Goal: Task Accomplishment & Management: Use online tool/utility

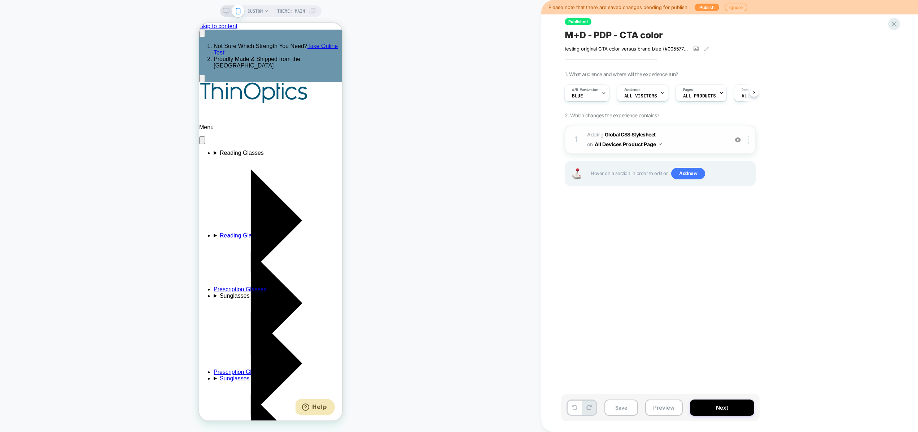
click at [0, 0] on span "Adding Global CSS Stylesheet on All Devices Product Page" at bounding box center [0, 0] width 0 height 0
click at [0, 0] on button "Preview" at bounding box center [0, 0] width 0 height 0
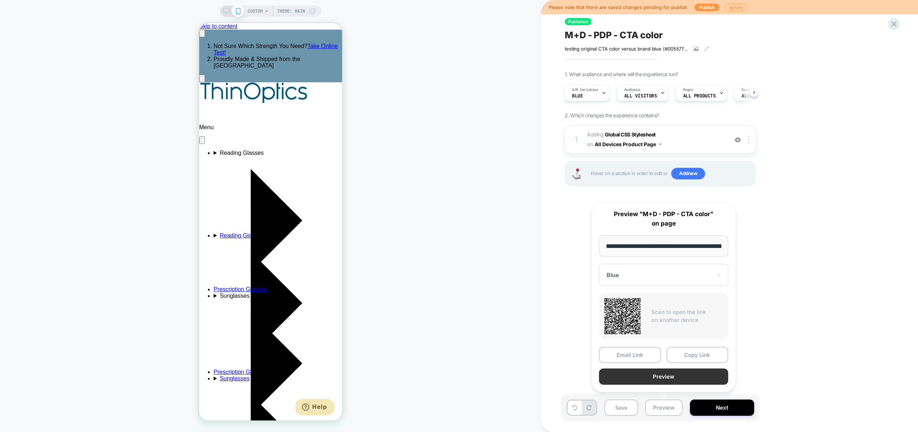
click at [659, 382] on button "Preview" at bounding box center [663, 376] width 129 height 16
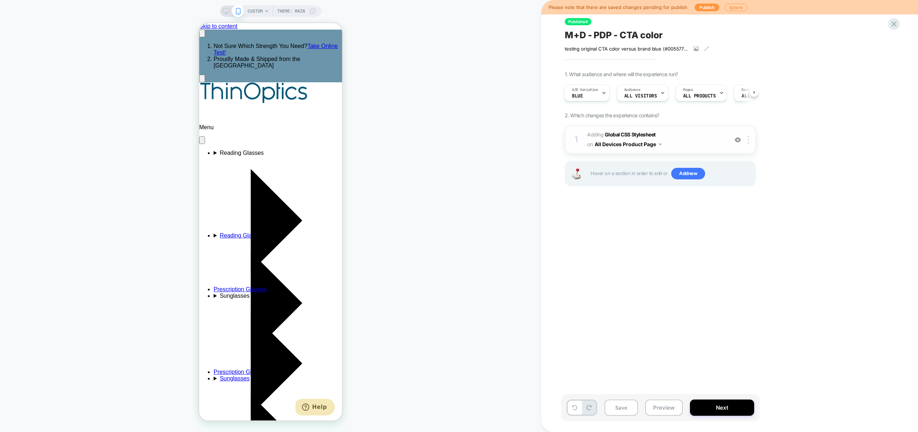
click at [0, 0] on span "Adding Global CSS Stylesheet on All Devices Product Page" at bounding box center [0, 0] width 0 height 0
click at [731, 139] on div "1 Adding Global CSS Stylesheet on All Devices Product Page Target Mobile Delete" at bounding box center [660, 140] width 191 height 28
click at [0, 0] on span "Adding Global CSS Stylesheet on All Devices Product Page" at bounding box center [0, 0] width 0 height 0
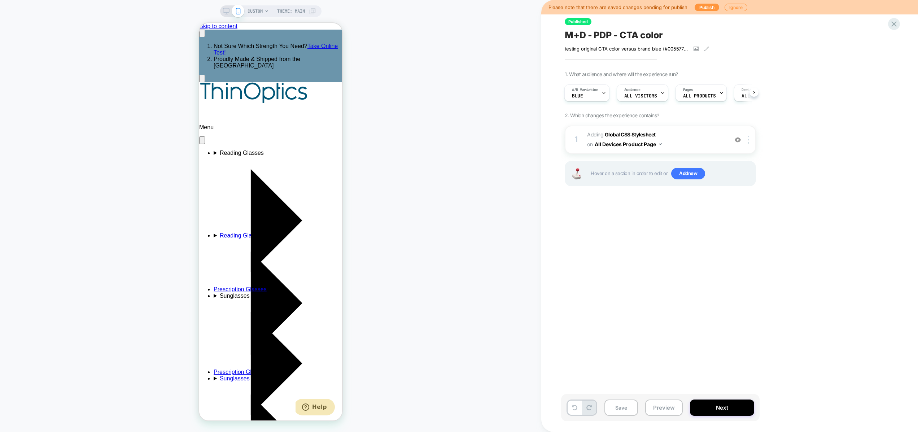
click at [256, 14] on span "CUSTOM" at bounding box center [254, 11] width 15 height 12
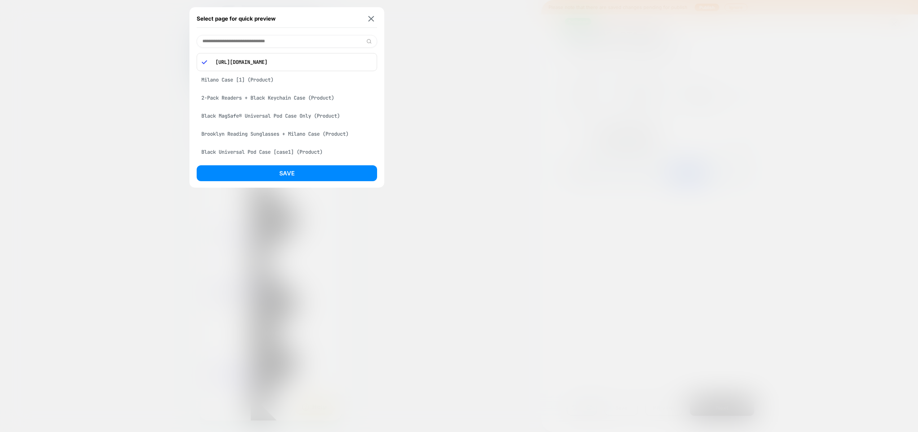
click at [257, 96] on div "2-Pack Readers + Black Keychain Case (Product)" at bounding box center [287, 98] width 180 height 14
click at [286, 175] on button "Save" at bounding box center [287, 173] width 180 height 16
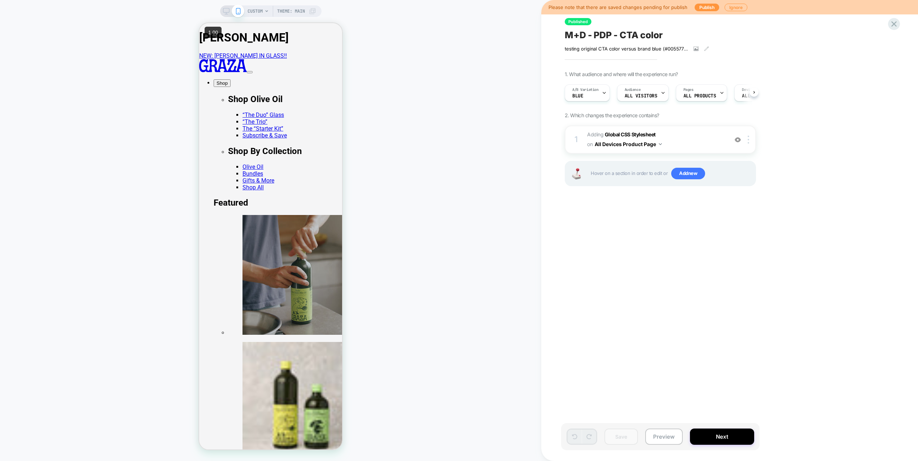
scroll to position [0, 0]
click at [258, 9] on span "CUSTOM" at bounding box center [254, 11] width 15 height 12
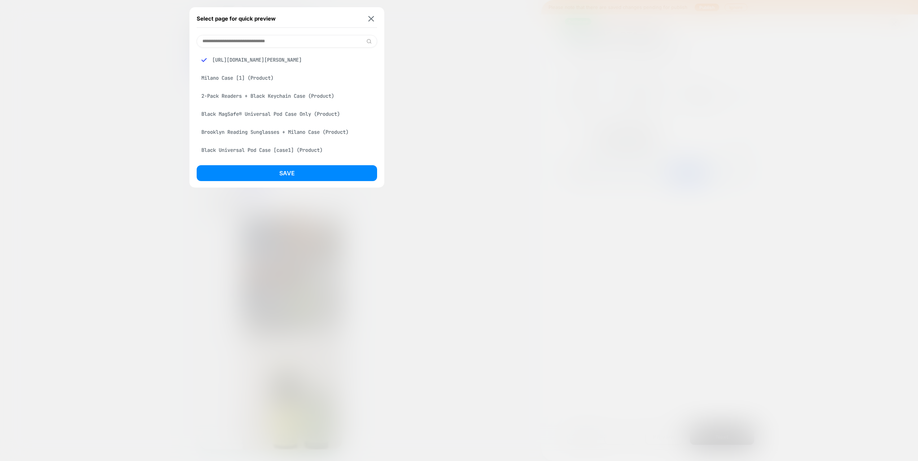
click at [282, 121] on div "Black MagSafe® Universal Pod Case Only (Product)" at bounding box center [287, 114] width 180 height 14
click at [286, 175] on button "Save" at bounding box center [287, 173] width 180 height 16
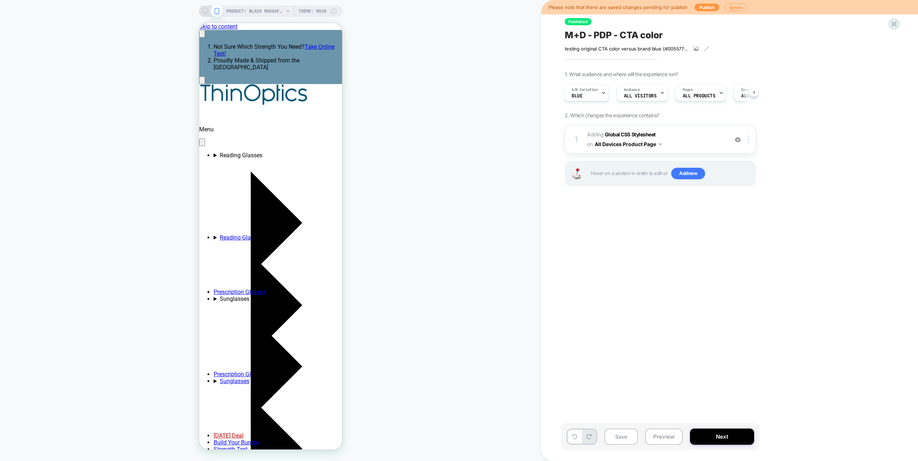
scroll to position [0, 0]
click at [699, 132] on span "Adding Global CSS Stylesheet on All Devices Product Page" at bounding box center [655, 139] width 137 height 19
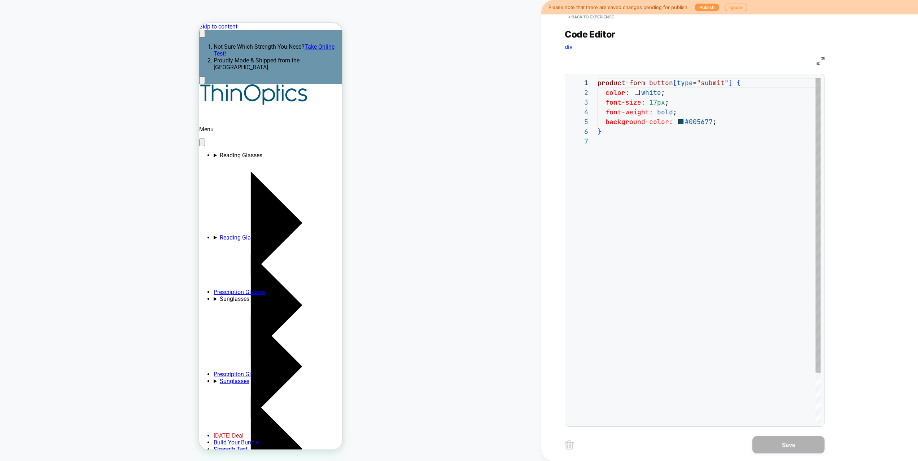
scroll to position [0, 111]
type textarea "**********"
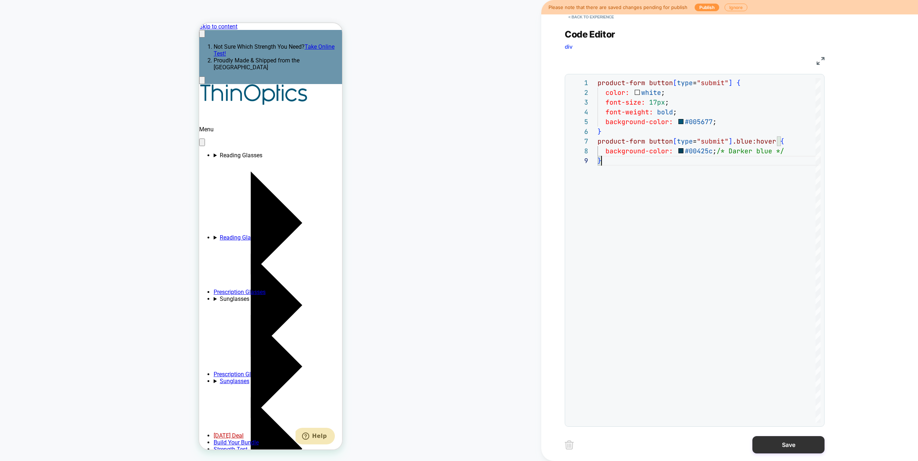
scroll to position [0, 111]
click at [798, 431] on button "Save" at bounding box center [788, 444] width 72 height 17
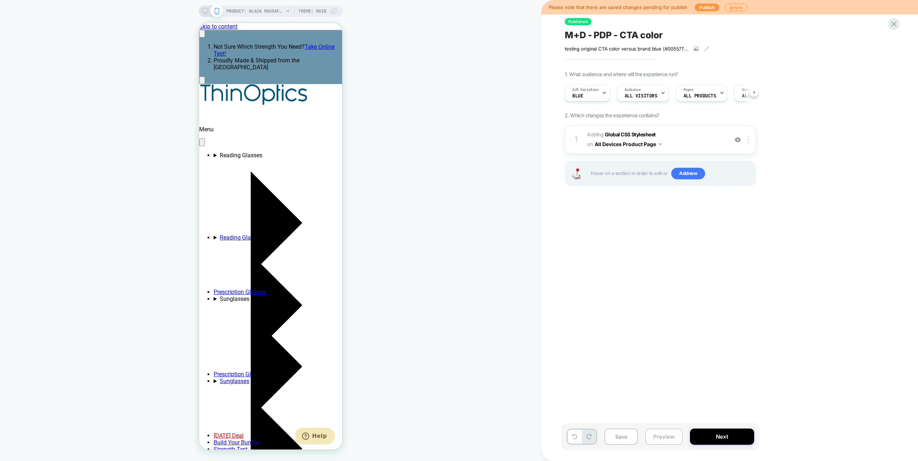
scroll to position [0, 0]
click at [672, 431] on button "Preview" at bounding box center [664, 437] width 38 height 16
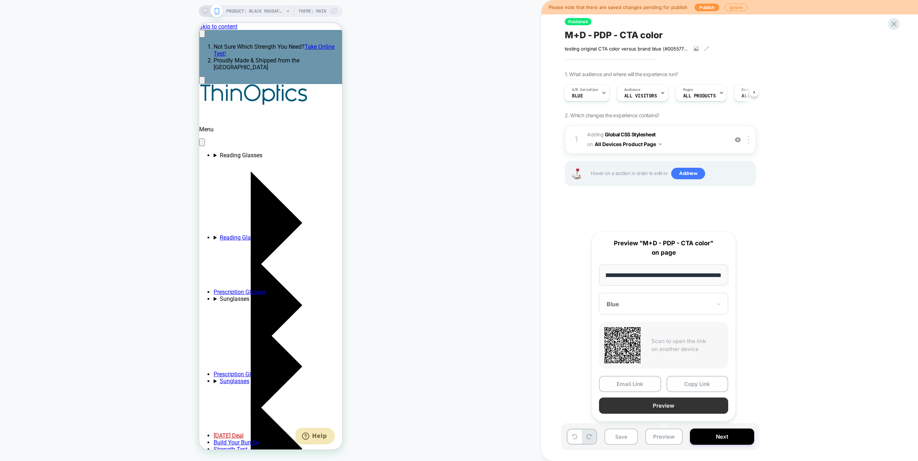
scroll to position [0, 0]
click at [672, 411] on button "Preview" at bounding box center [663, 406] width 129 height 16
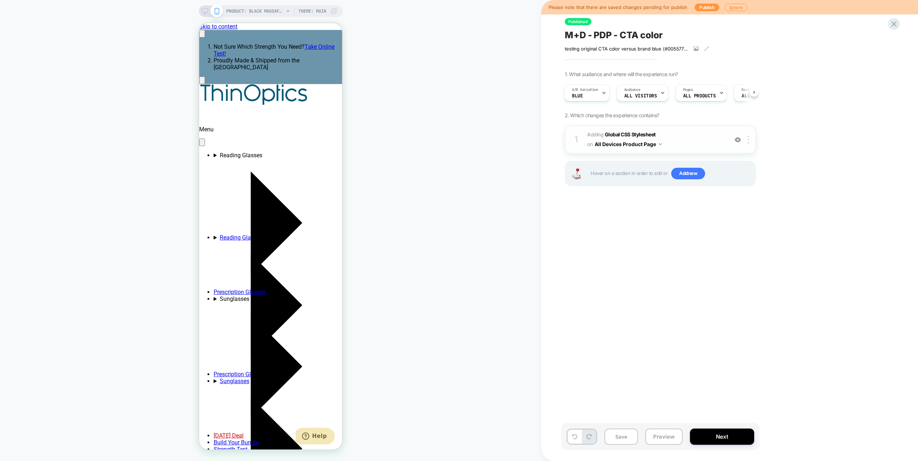
click at [693, 137] on span "Adding Global CSS Stylesheet on All Devices Product Page" at bounding box center [655, 139] width 137 height 19
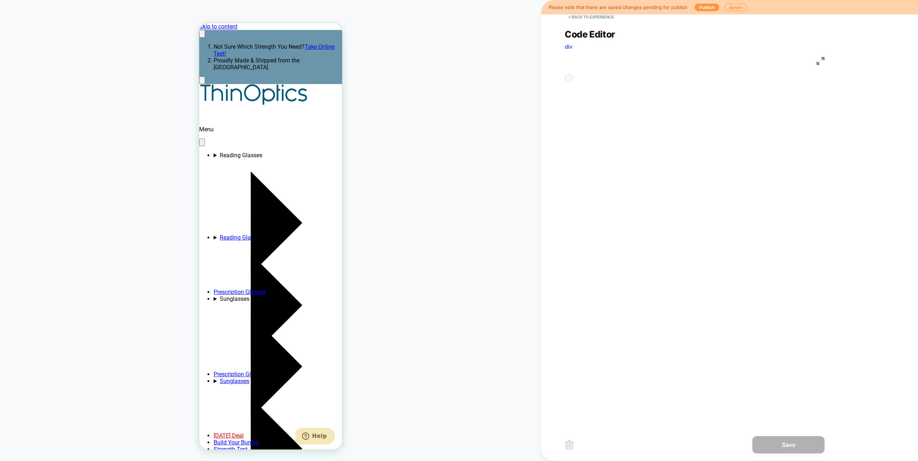
scroll to position [88, 0]
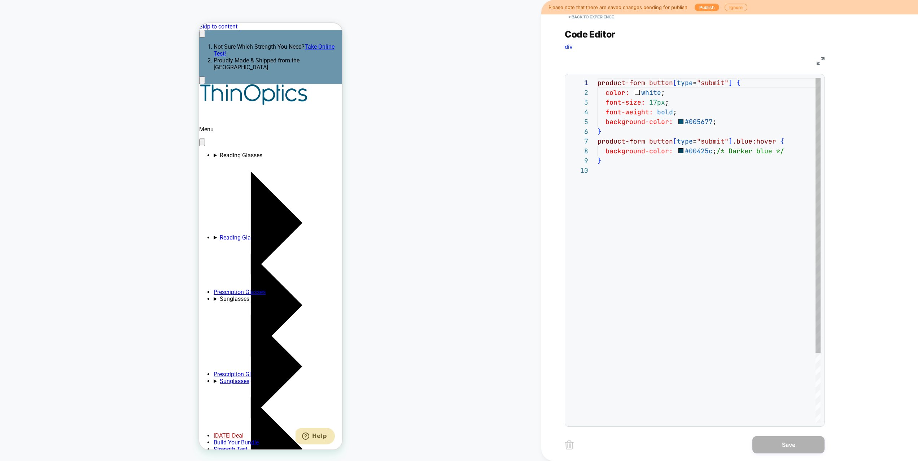
drag, startPoint x: 731, startPoint y: 141, endPoint x: 751, endPoint y: 142, distance: 19.9
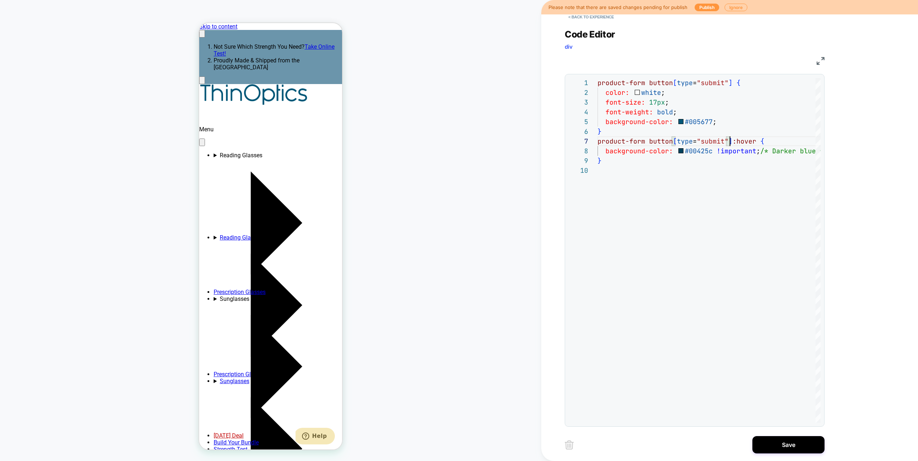
scroll to position [0, 111]
type textarea "**********"
click at [770, 431] on button "Save" at bounding box center [788, 444] width 72 height 17
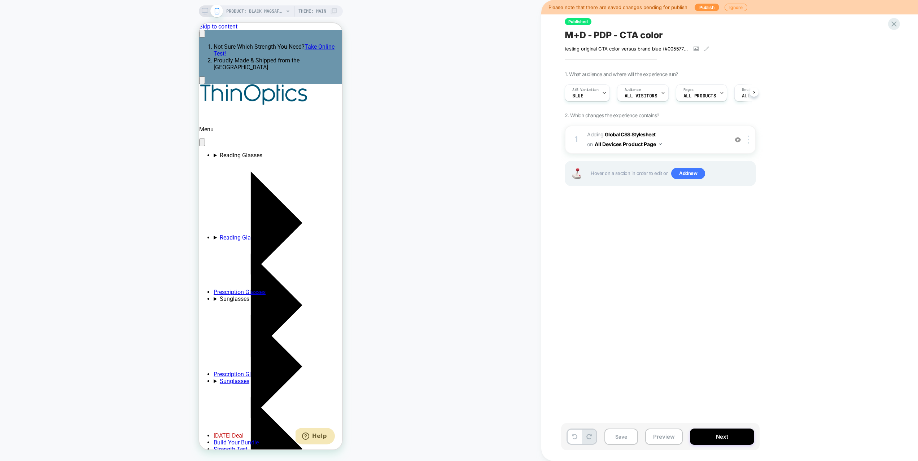
click at [644, 431] on div "Save Preview Next" at bounding box center [660, 436] width 198 height 27
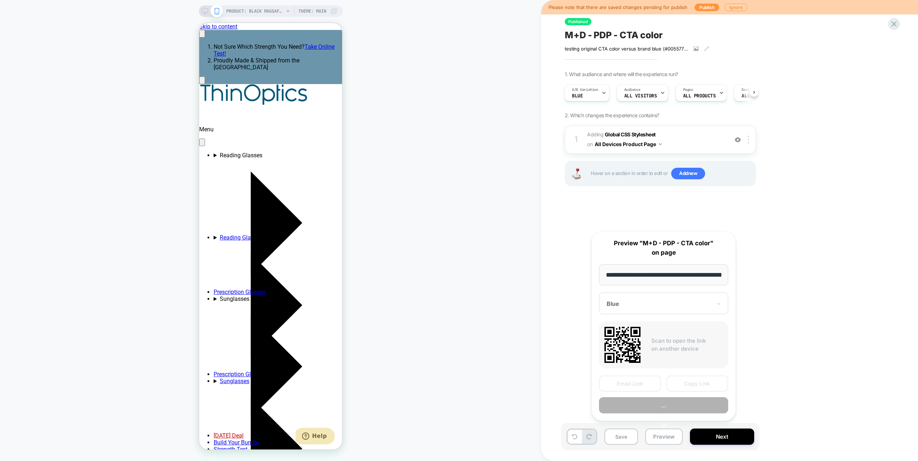
scroll to position [0, 149]
click at [660, 408] on button "Preview" at bounding box center [663, 406] width 129 height 16
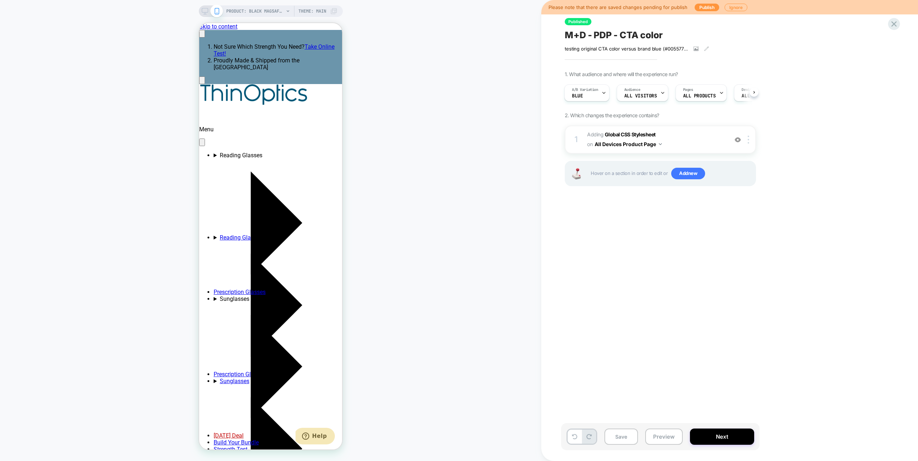
scroll to position [0, 0]
click at [582, 97] on div "A/B Variation Blue" at bounding box center [585, 93] width 41 height 16
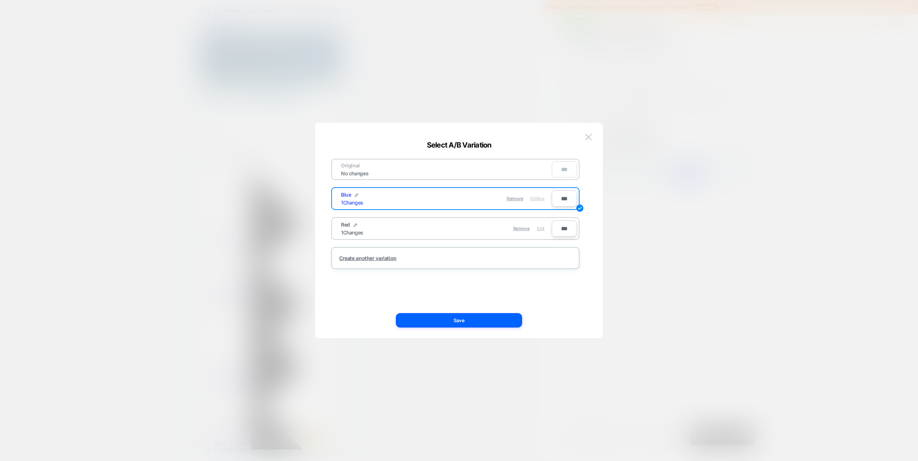
click at [543, 227] on span "Edit" at bounding box center [541, 228] width 8 height 5
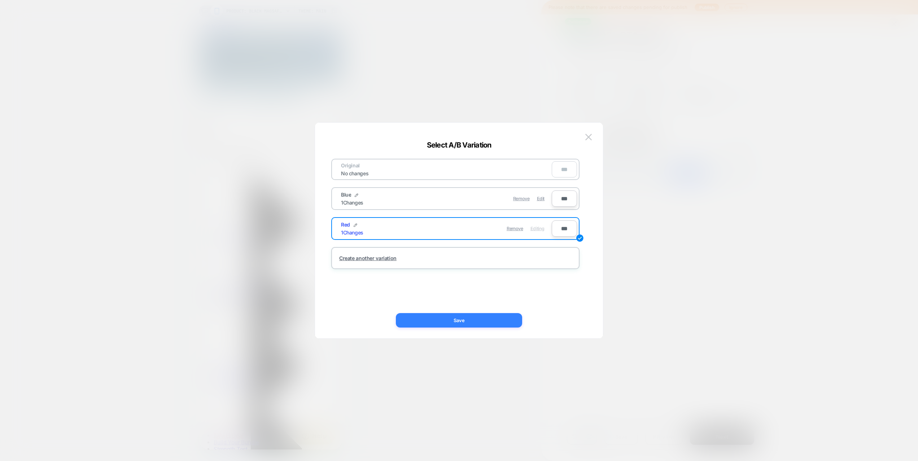
click at [477, 326] on button "Save" at bounding box center [459, 320] width 126 height 14
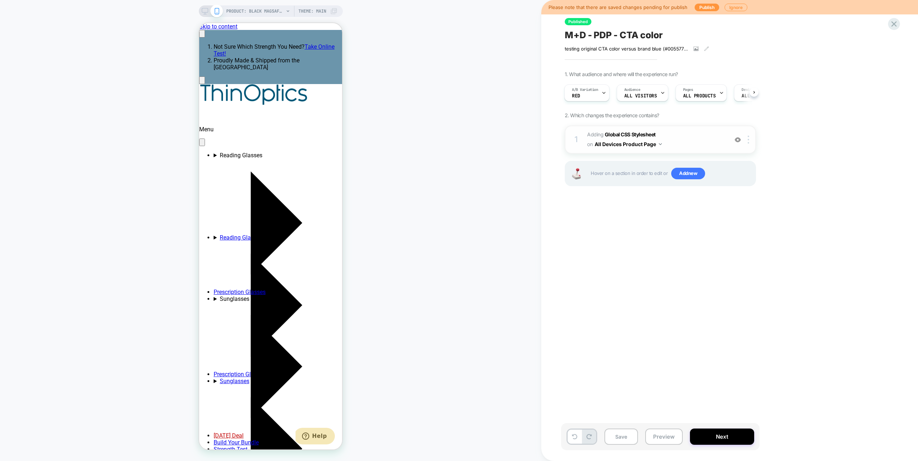
click at [683, 136] on span "Adding Global CSS Stylesheet on All Devices Product Page" at bounding box center [655, 139] width 137 height 19
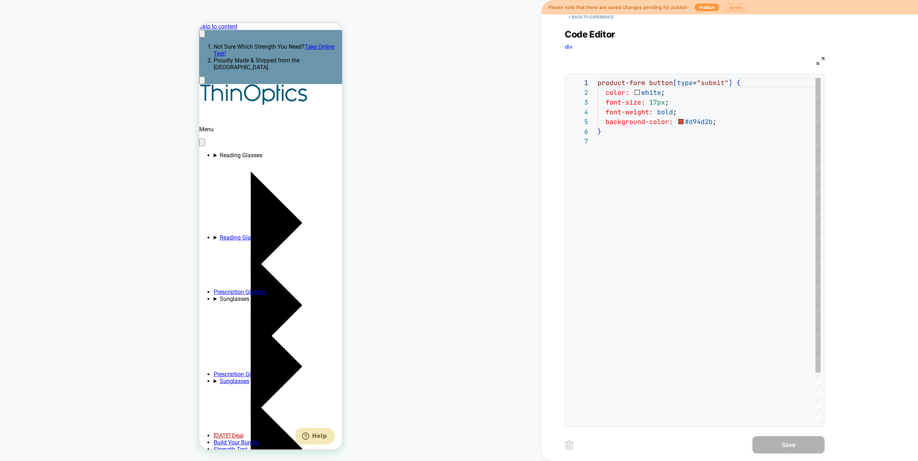
click at [781, 187] on div "product-form button [ type = "submit" ] { color: white ; font-size: 17px ; font…" at bounding box center [708, 279] width 223 height 403
click at [697, 243] on div "product-form button [ type = "submit" ] { color: white ; font-size: 17px ; font…" at bounding box center [708, 279] width 223 height 403
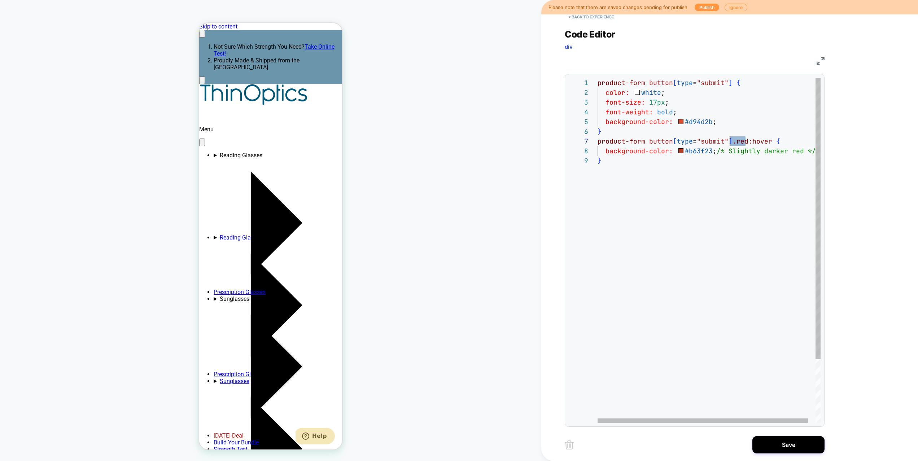
scroll to position [58, 132]
drag, startPoint x: 747, startPoint y: 139, endPoint x: 731, endPoint y: 136, distance: 16.5
click at [731, 136] on div "product-form button [ type = "submit" ] { color: white ; font-size: 17px ; font…" at bounding box center [712, 289] width 231 height 423
drag, startPoint x: 716, startPoint y: 151, endPoint x: 832, endPoint y: 154, distance: 115.8
click at [832, 154] on div "product-form button [ type = "submit" ] { color: white ; font-size: 17px ; font…" at bounding box center [716, 289] width 239 height 423
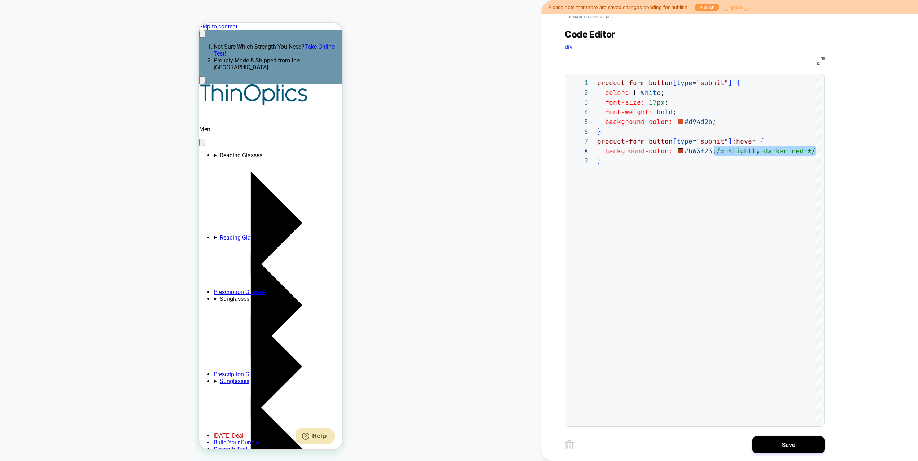
type textarea "**********"
click at [767, 431] on button "Save" at bounding box center [788, 444] width 72 height 17
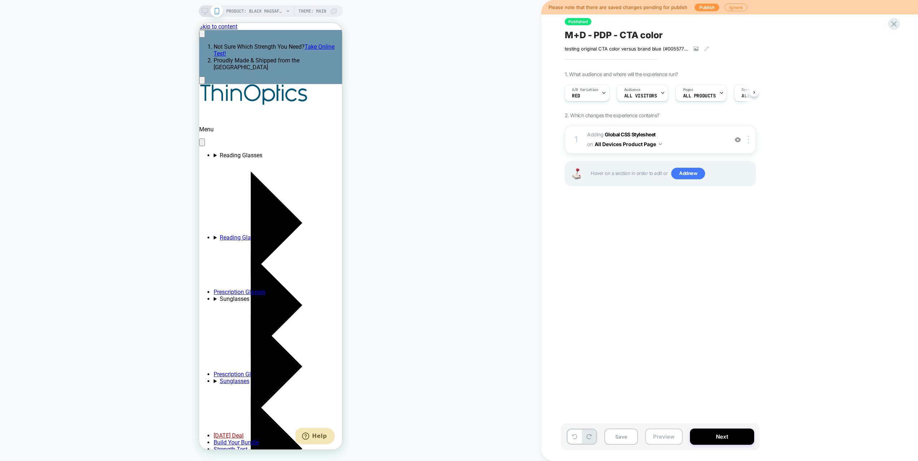
scroll to position [0, 111]
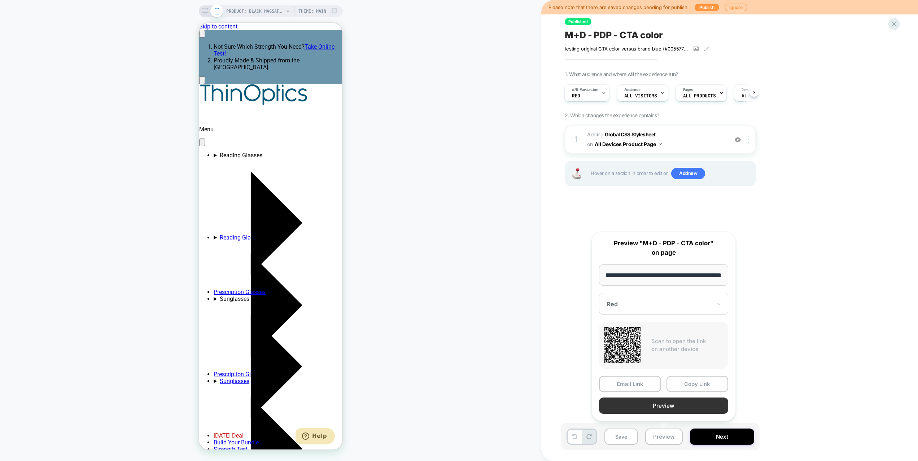
scroll to position [0, 0]
click at [661, 404] on button "Preview" at bounding box center [663, 406] width 129 height 16
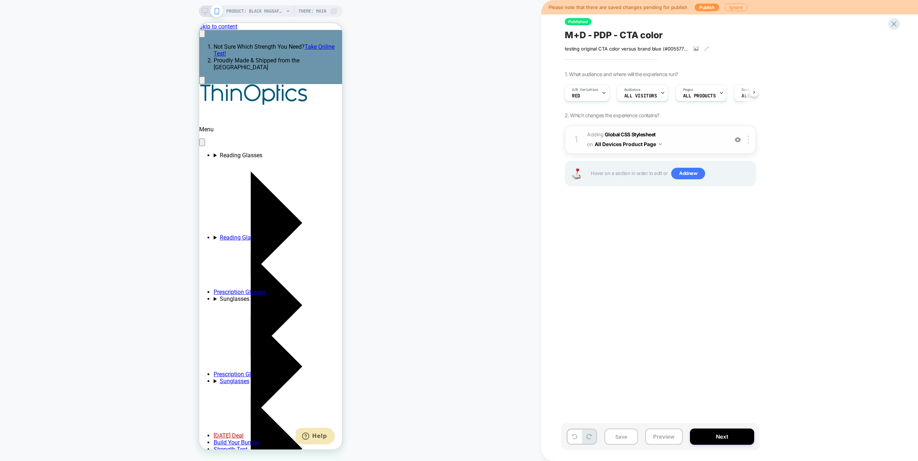
click at [696, 133] on span "Adding Global CSS Stylesheet on All Devices Product Page" at bounding box center [655, 139] width 137 height 19
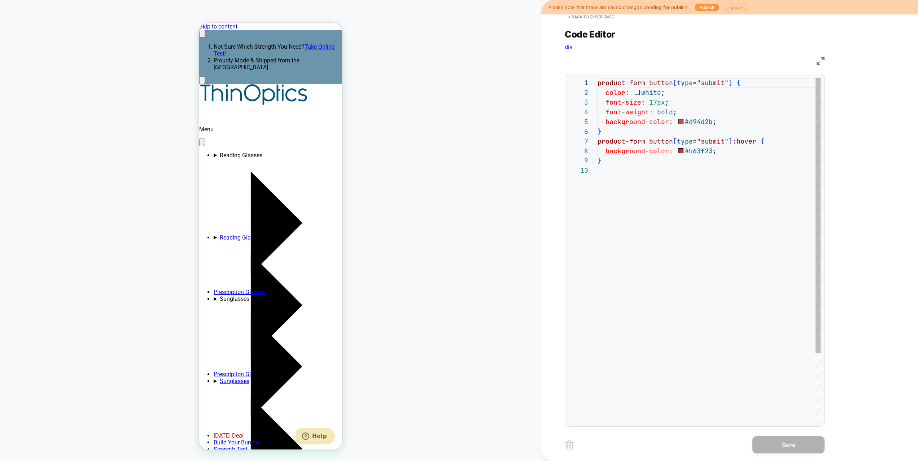
scroll to position [88, 0]
click at [711, 150] on div "product-form button [ type = "submit" ] { color: white ; font-size: 17px ; font…" at bounding box center [708, 294] width 223 height 433
type textarea "**********"
click at [364, 428] on button "Save" at bounding box center [189, 428] width 350 height 0
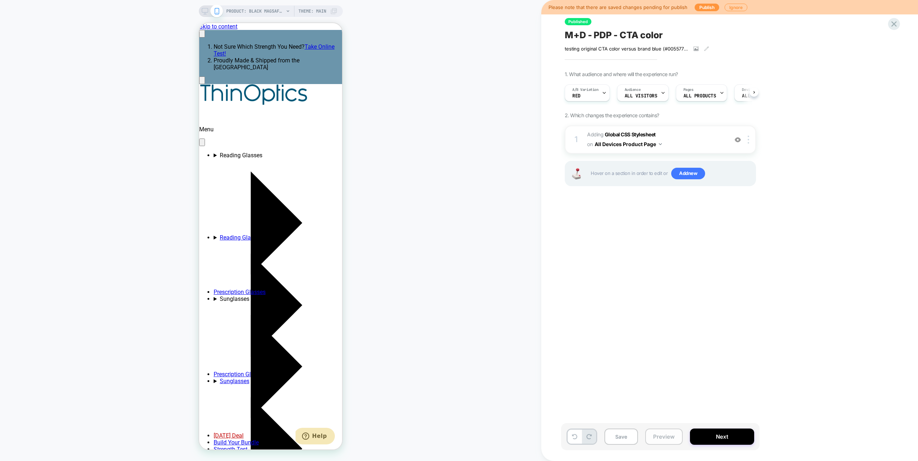
click at [660, 431] on button "Preview" at bounding box center [664, 437] width 38 height 16
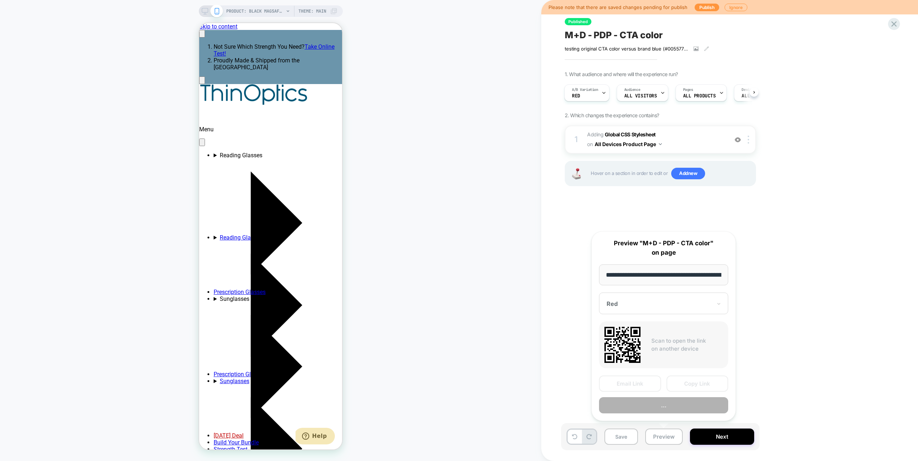
scroll to position [0, 149]
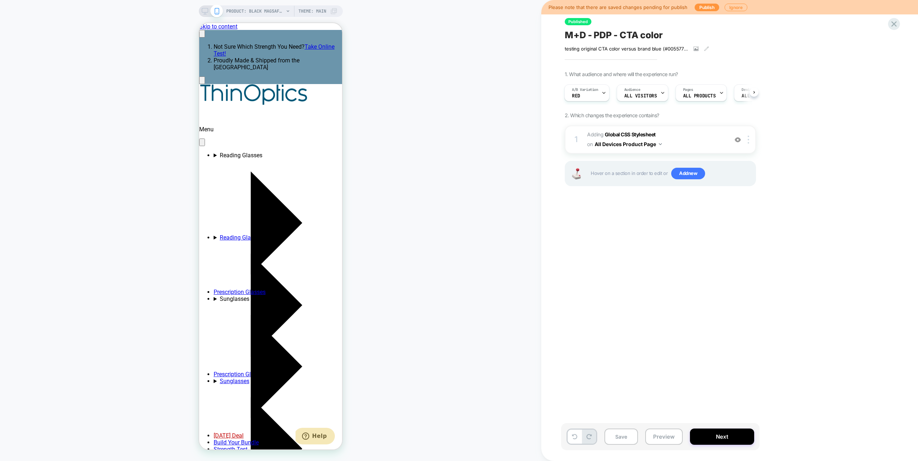
scroll to position [0, 0]
click at [625, 431] on button "Save" at bounding box center [621, 437] width 34 height 16
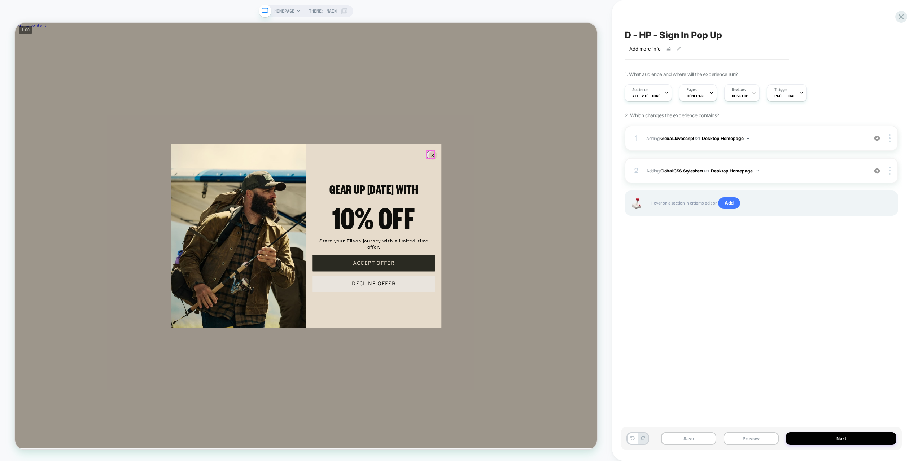
click at [569, 204] on circle "Close dialog" at bounding box center [571, 199] width 11 height 11
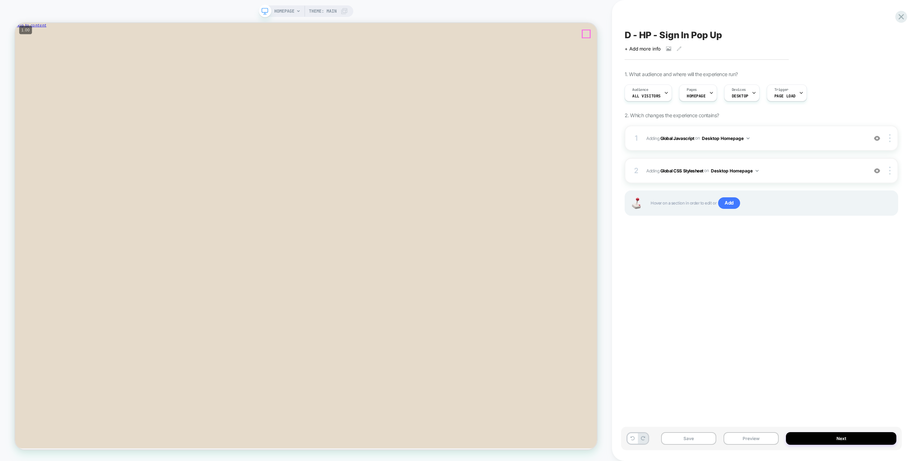
click at [47, 36] on icon "Close" at bounding box center [47, 38] width 0 height 5
click at [745, 173] on button "Desktop Homepage" at bounding box center [735, 170] width 48 height 9
drag, startPoint x: 870, startPoint y: 270, endPoint x: 879, endPoint y: 243, distance: 28.5
click at [872, 268] on div "D - HP - Sign In Pop Up Click to view images Click to edit experience details +…" at bounding box center [761, 230] width 281 height 447
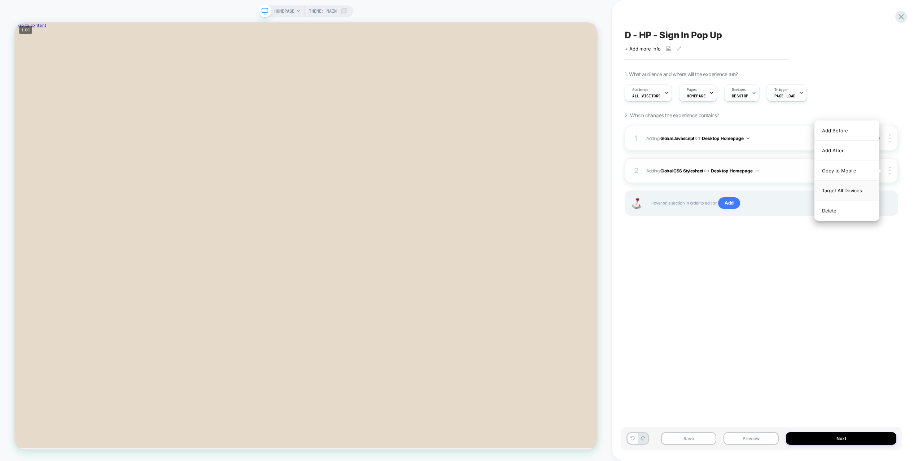
click at [862, 191] on div "Target All Devices" at bounding box center [847, 191] width 64 height 20
click at [891, 136] on div at bounding box center [891, 138] width 14 height 8
click at [847, 155] on div "Target All Devices" at bounding box center [847, 158] width 64 height 20
click at [761, 436] on button "Preview" at bounding box center [750, 438] width 55 height 13
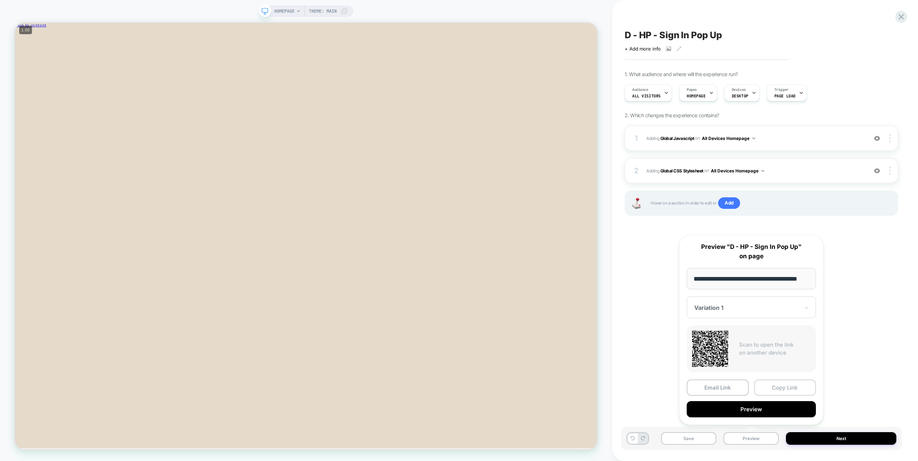
click at [780, 386] on button "Copy Link" at bounding box center [785, 388] width 62 height 16
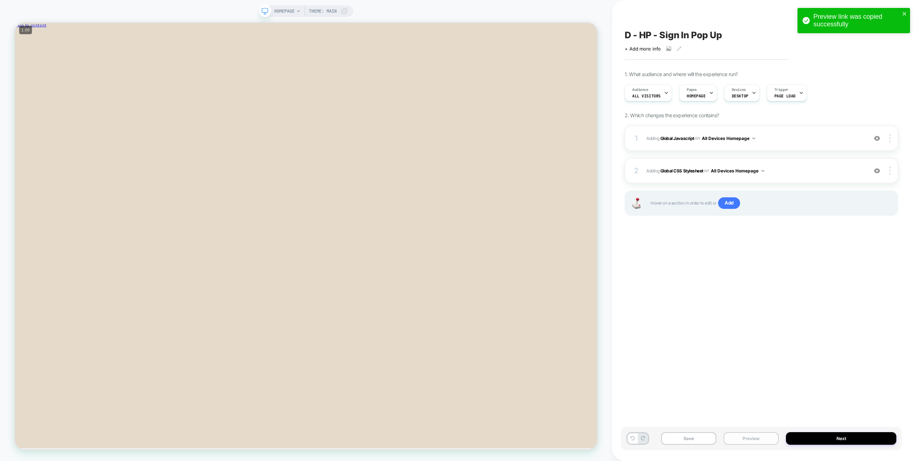
drag, startPoint x: 762, startPoint y: 438, endPoint x: 762, endPoint y: 433, distance: 5.8
click at [762, 438] on button "Preview" at bounding box center [750, 438] width 55 height 13
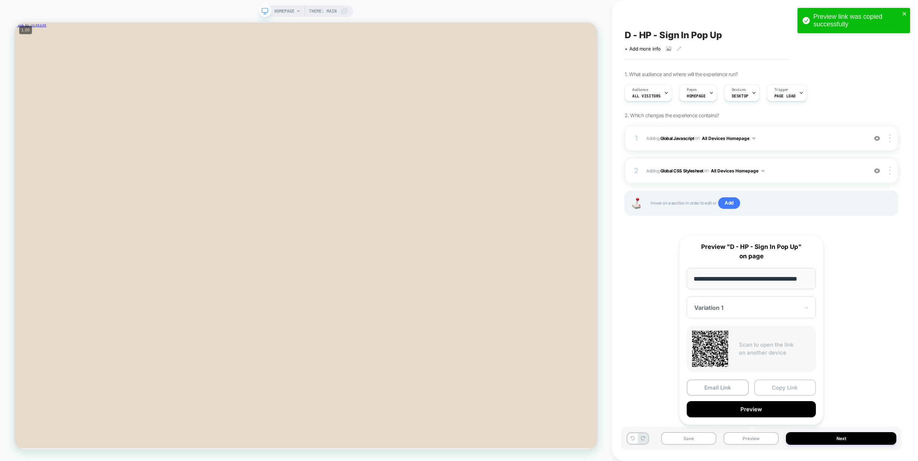
click at [771, 388] on button "Copy Link" at bounding box center [785, 388] width 62 height 16
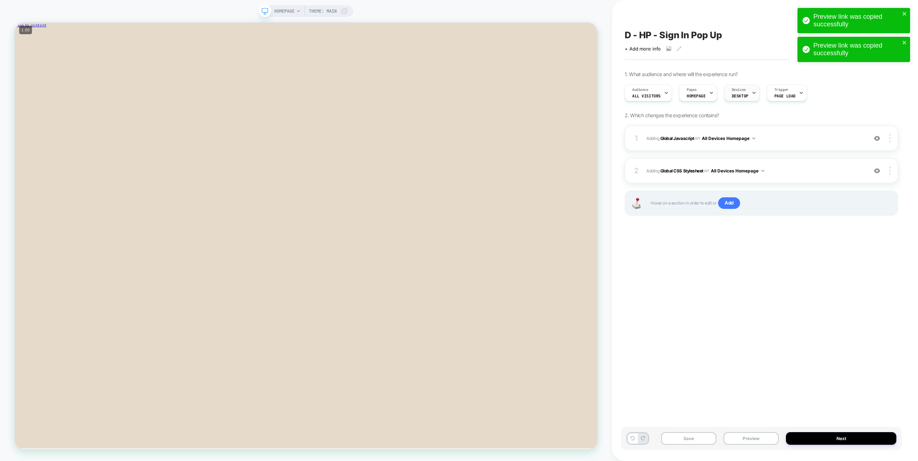
click at [0, 0] on span "Devices" at bounding box center [0, 0] width 0 height 0
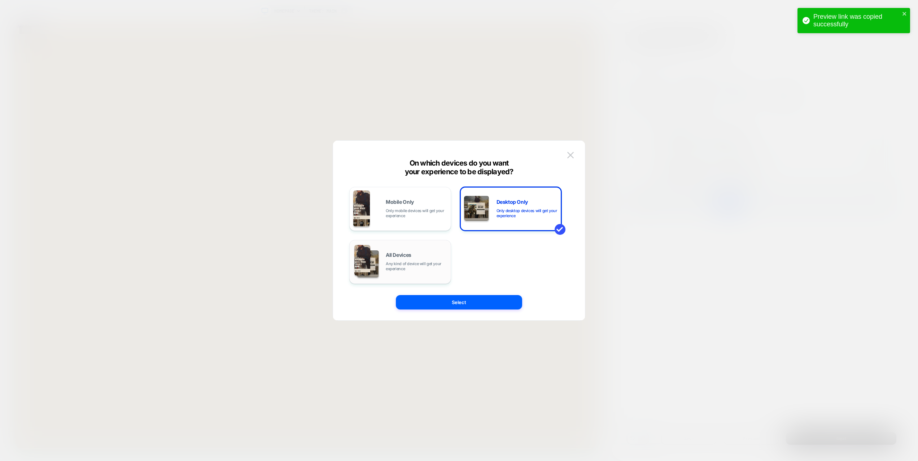
click at [409, 246] on div "All Devices Any kind of device will get your experience" at bounding box center [400, 262] width 94 height 37
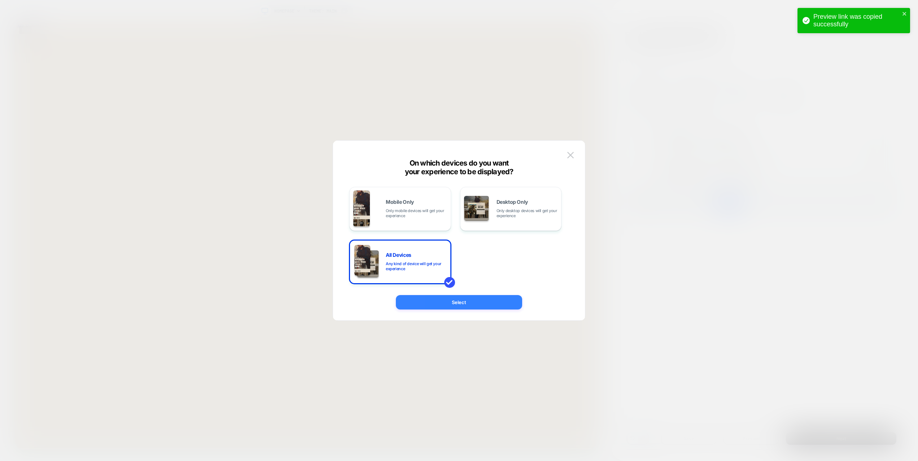
click at [438, 306] on button "Select" at bounding box center [459, 302] width 126 height 14
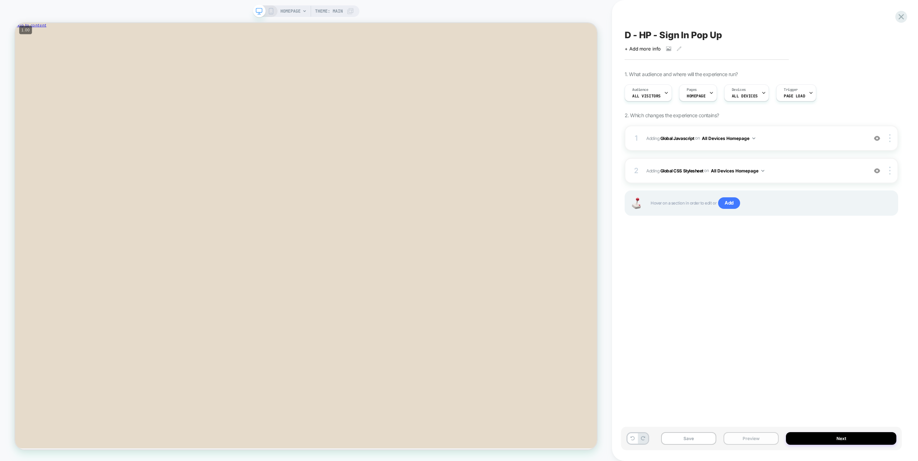
click at [749, 442] on button "Preview" at bounding box center [750, 438] width 55 height 13
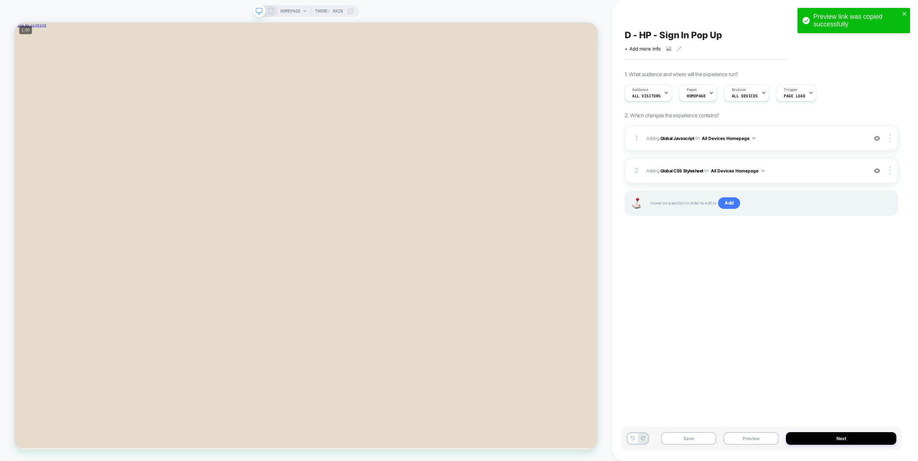
click at [739, 300] on div "D - HP - Sign In Pop Up Click to view images Click to edit experience details +…" at bounding box center [761, 230] width 281 height 447
click at [744, 168] on button "All Devices Homepage" at bounding box center [737, 170] width 53 height 9
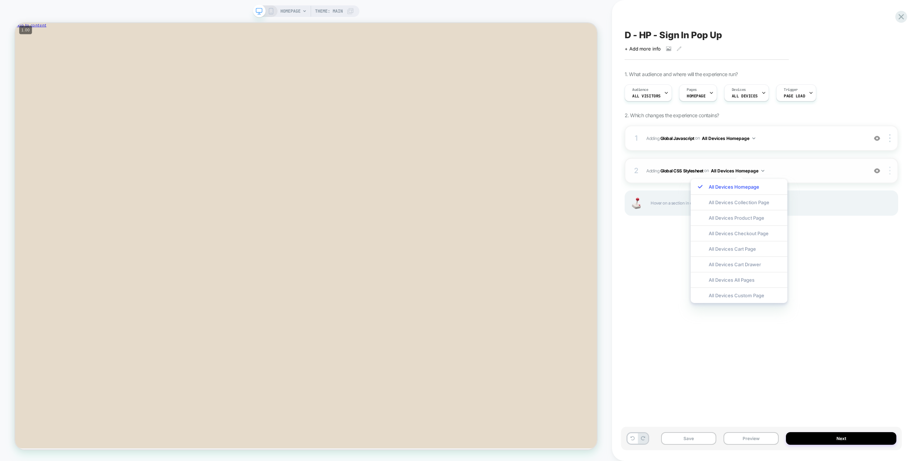
click at [888, 171] on div at bounding box center [891, 171] width 14 height 8
click at [859, 178] on div "Target Desktop" at bounding box center [847, 181] width 64 height 20
click at [890, 137] on div at bounding box center [891, 138] width 14 height 8
click at [863, 147] on div "Target Desktop" at bounding box center [847, 149] width 64 height 20
click at [849, 243] on div "D - HP - Sign In Pop Up Click to view images Click to edit experience details +…" at bounding box center [761, 230] width 281 height 447
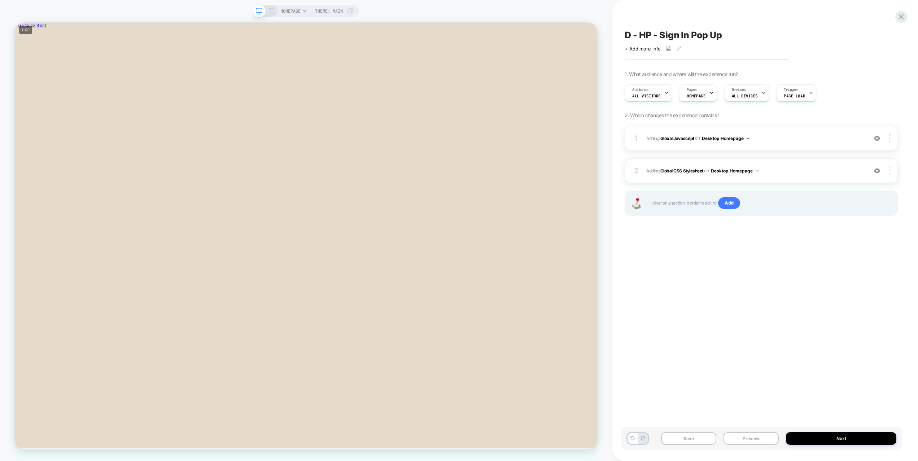
click at [848, 192] on div "Target All Devices" at bounding box center [847, 191] width 64 height 20
click at [269, 14] on rect at bounding box center [271, 11] width 4 height 6
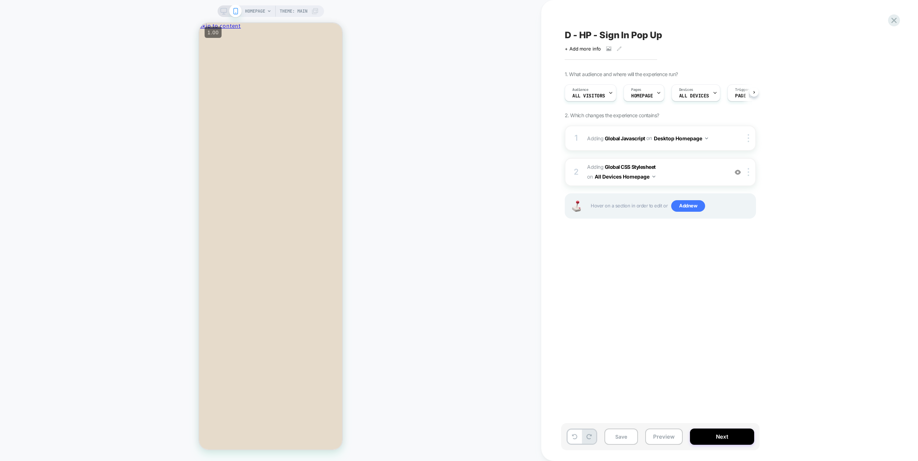
scroll to position [0, 0]
click at [747, 139] on div at bounding box center [750, 138] width 12 height 8
click at [745, 175] on div "Target All Devices" at bounding box center [749, 176] width 64 height 20
click at [729, 143] on div "1 Adding Global Javascript on All Devices Homepage Add Before Add After Target …" at bounding box center [660, 138] width 191 height 25
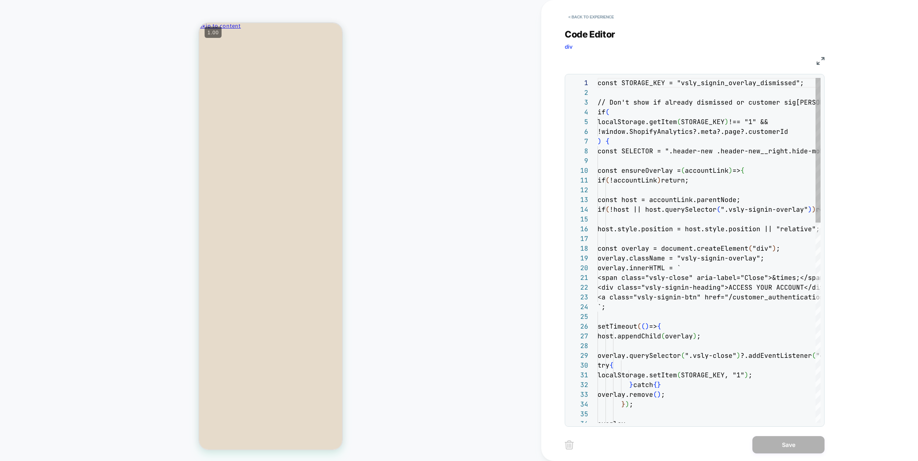
scroll to position [88, 121]
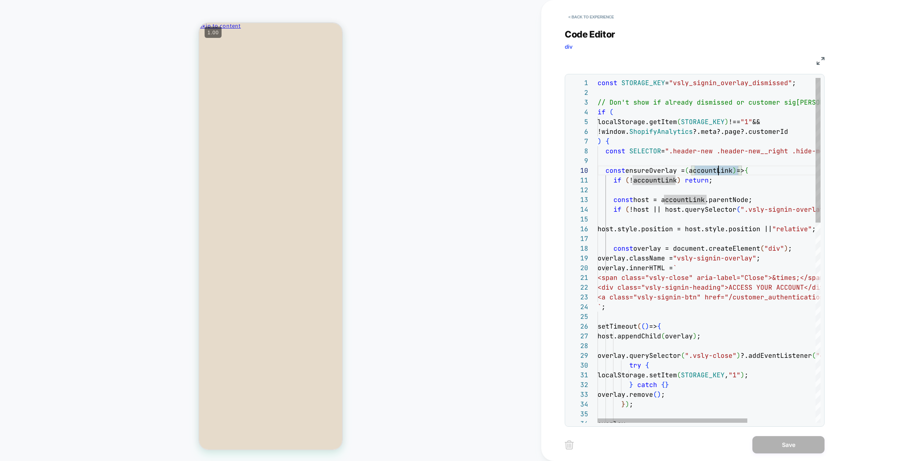
type textarea "**********"
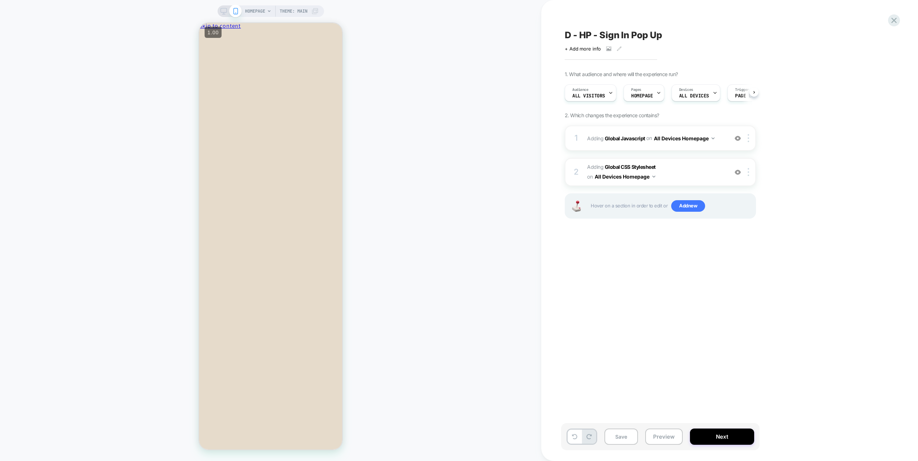
scroll to position [0, 0]
click at [748, 197] on div "Target Mobile" at bounding box center [749, 196] width 64 height 20
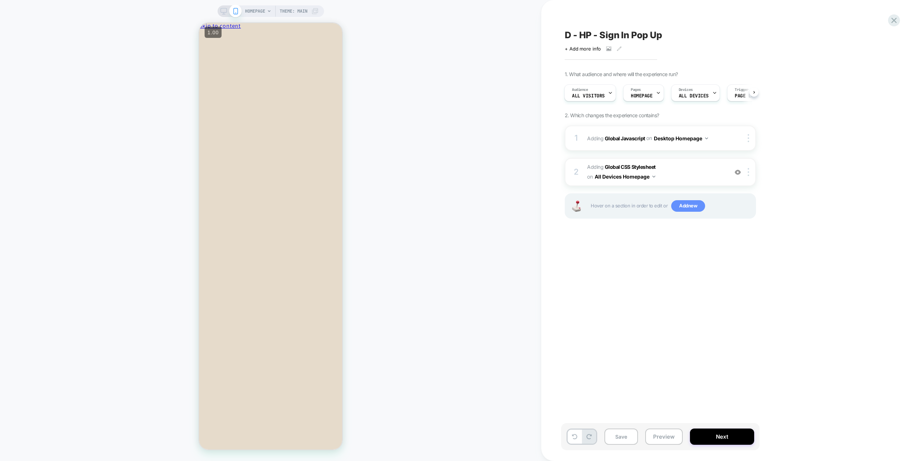
click at [684, 206] on span "Add new" at bounding box center [688, 206] width 34 height 12
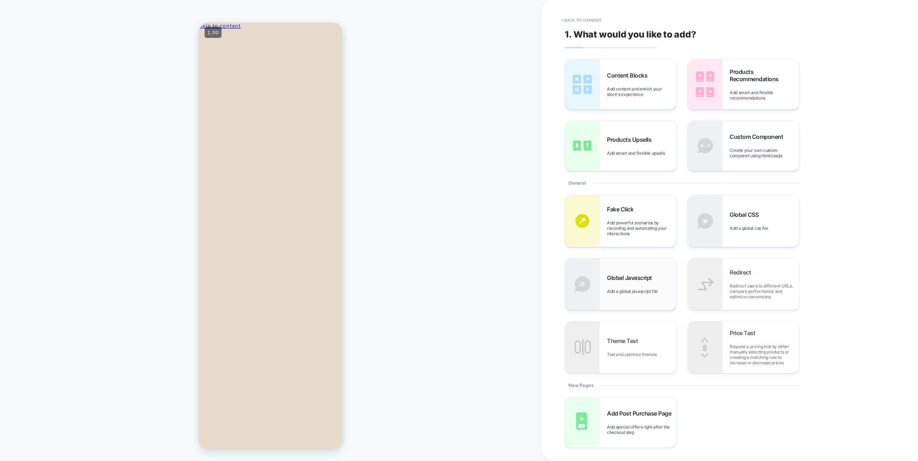
click at [652, 269] on div "Global Javascript Add a global javascript file" at bounding box center [620, 284] width 111 height 52
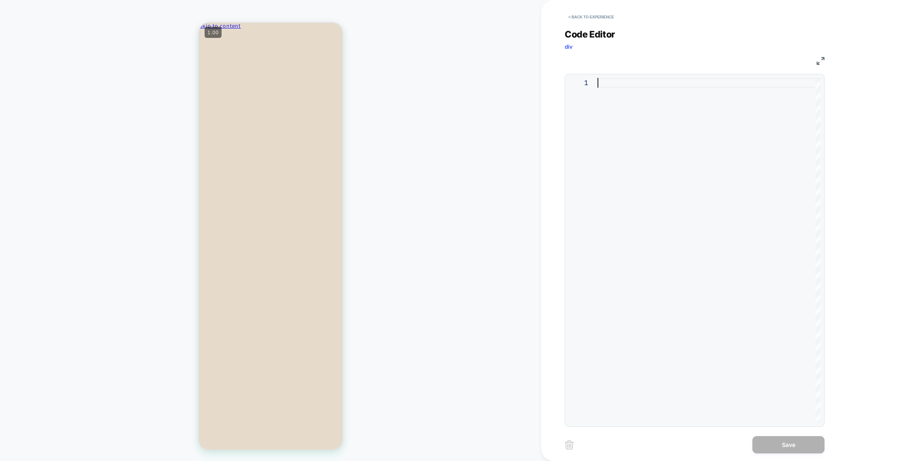
click at [674, 189] on div at bounding box center [708, 250] width 223 height 345
type textarea "**********"
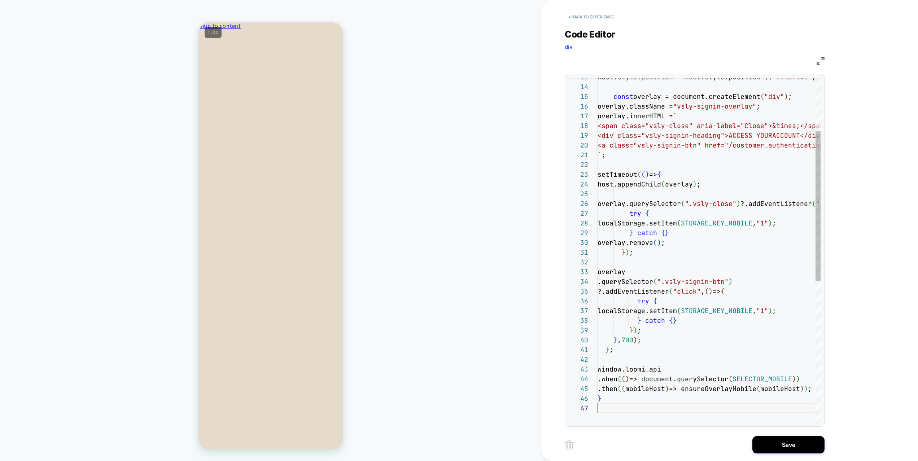
scroll to position [58, 0]
click at [787, 443] on button "Save" at bounding box center [788, 444] width 72 height 17
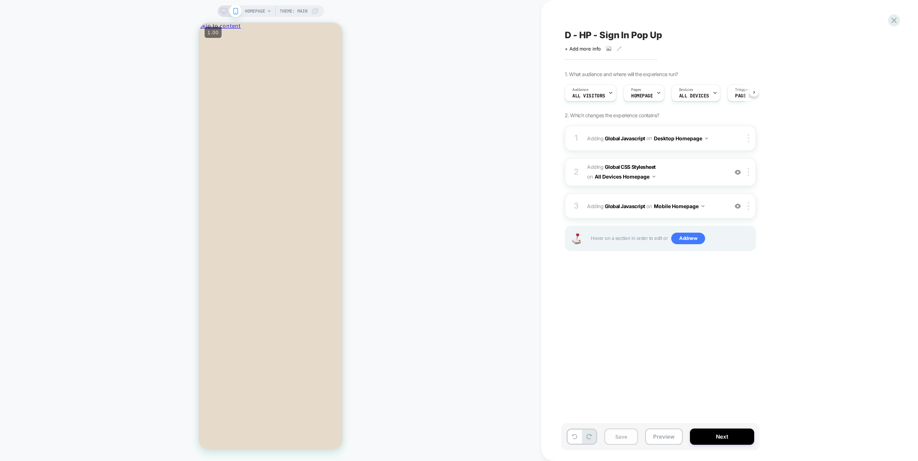
scroll to position [0, 0]
click at [0, 0] on button "Preview" at bounding box center [0, 0] width 0 height 0
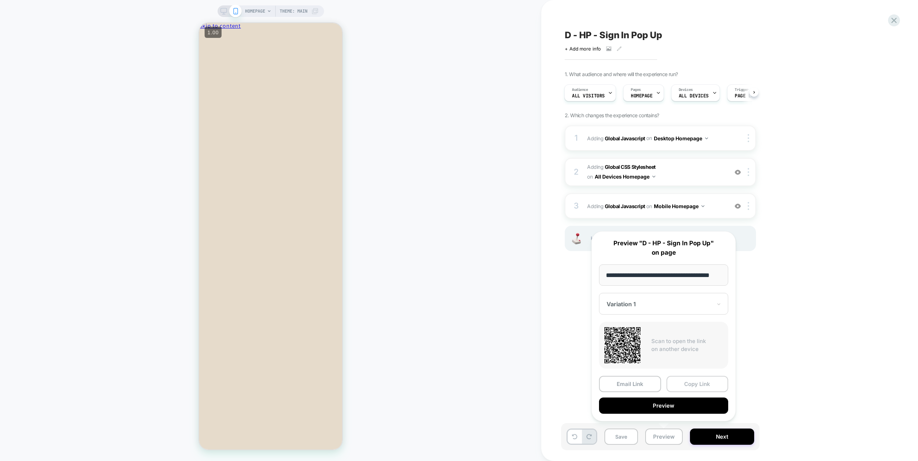
scroll to position [0, 0]
click at [692, 385] on button "Copy Link" at bounding box center [697, 384] width 62 height 16
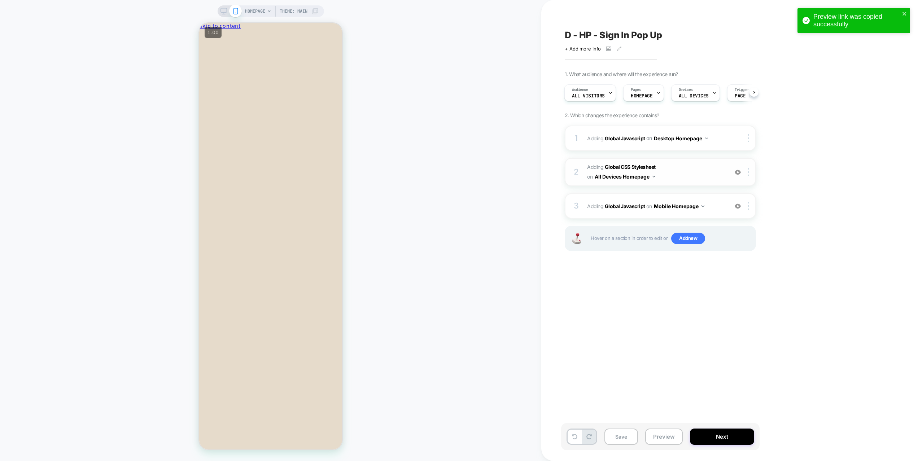
click at [0, 0] on span "Adding Global CSS Stylesheet on All Devices Homepage" at bounding box center [0, 0] width 0 height 0
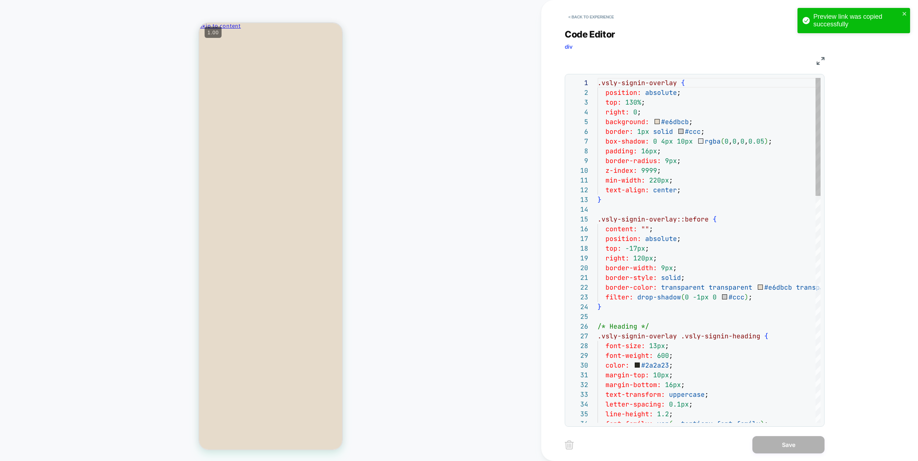
scroll to position [97, 0]
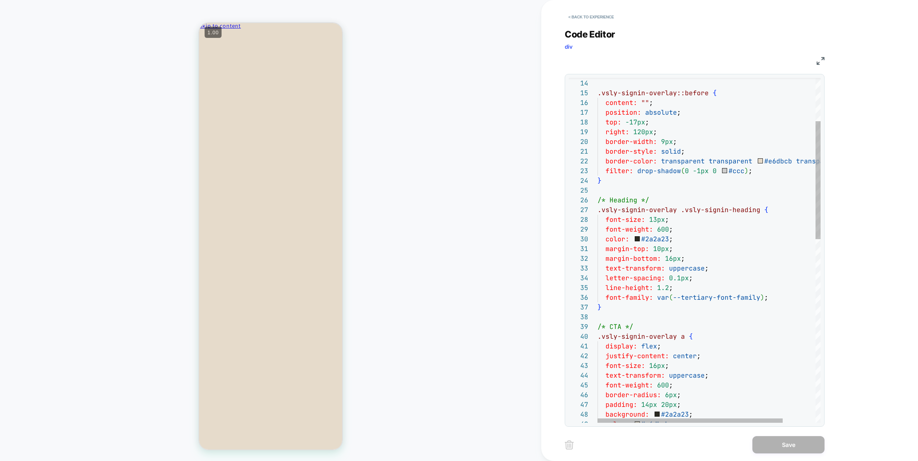
type textarea "**********"
click at [713, 267] on div "} .vsly-signin-overlay::before { content: "" ; position: absolute ; top: -17px …" at bounding box center [728, 455] width 262 height 1007
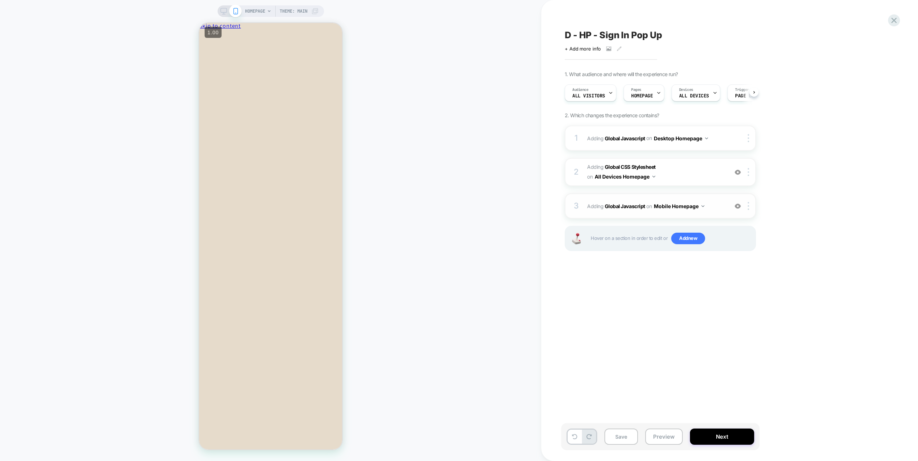
scroll to position [0, 0]
click at [749, 171] on div at bounding box center [750, 172] width 12 height 8
click at [695, 172] on span "Adding Global CSS Stylesheet on All Devices Homepage" at bounding box center [655, 171] width 137 height 19
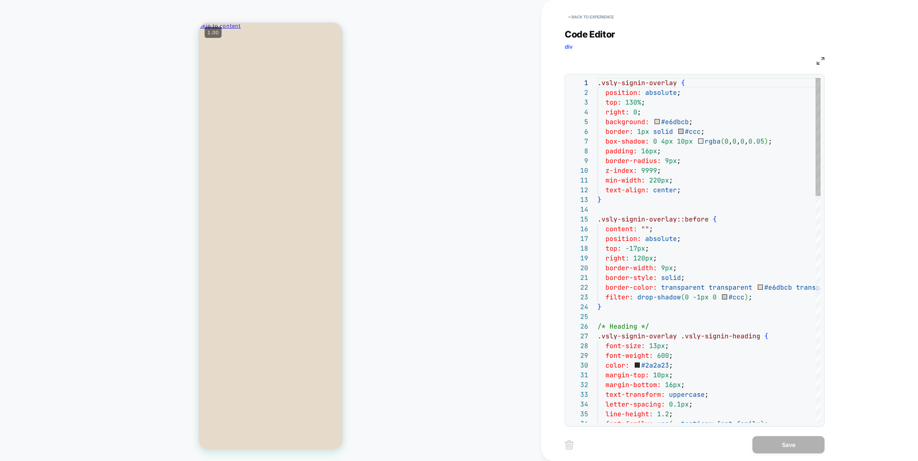
scroll to position [97, 0]
type textarea "**********"
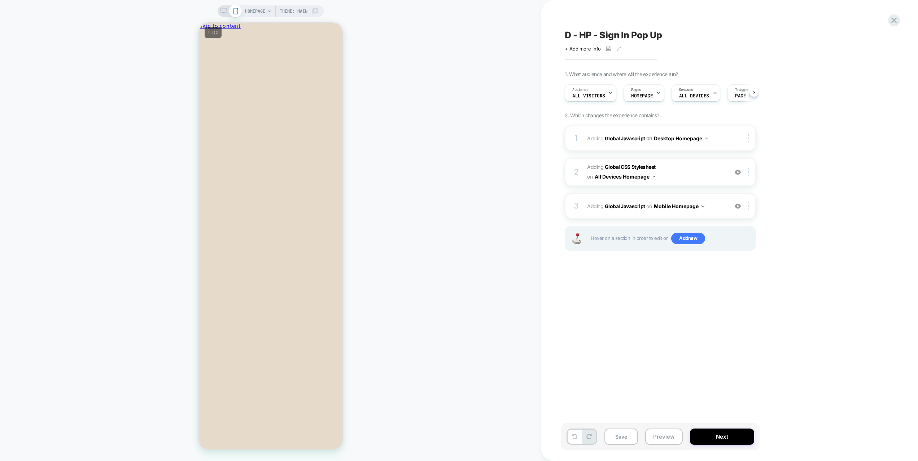
scroll to position [0, 0]
click at [749, 171] on img at bounding box center [748, 172] width 1 height 8
click at [748, 170] on img at bounding box center [748, 172] width 1 height 8
click at [747, 232] on div "Target Mobile" at bounding box center [749, 230] width 64 height 20
click at [749, 171] on img at bounding box center [748, 171] width 1 height 8
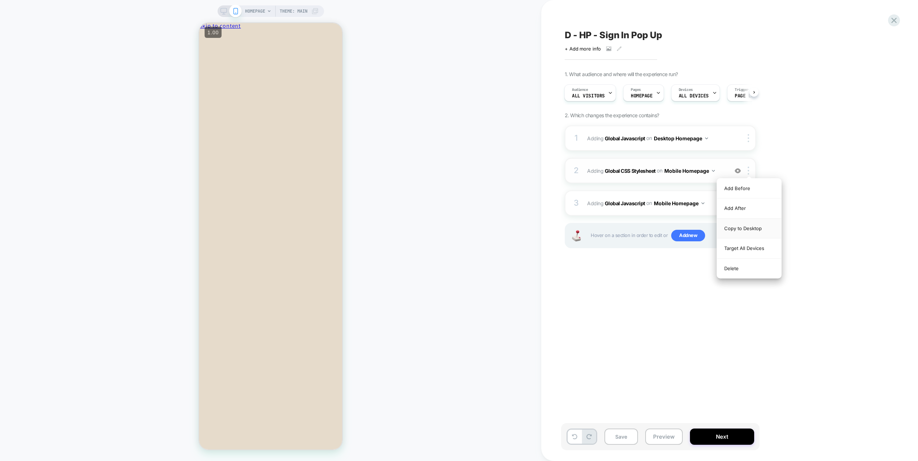
click at [755, 227] on div "Copy to Desktop" at bounding box center [749, 229] width 64 height 20
click at [694, 231] on span "Add new" at bounding box center [688, 236] width 34 height 12
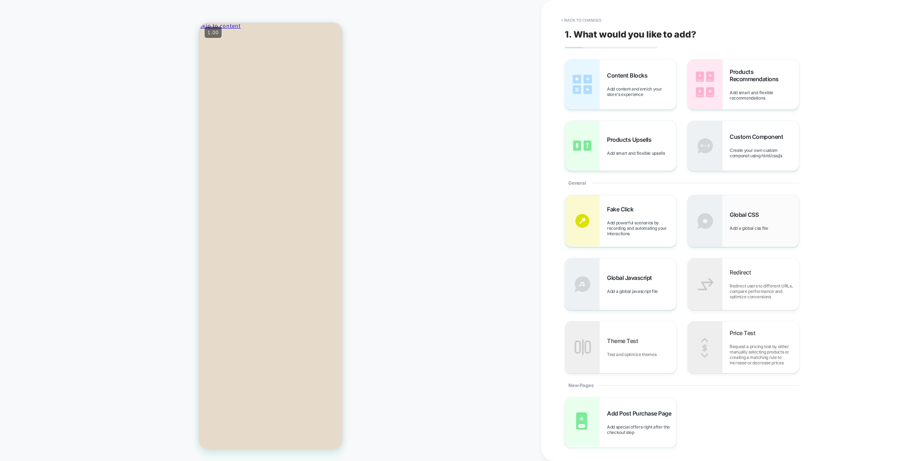
click at [750, 227] on span "Add a global css file" at bounding box center [750, 227] width 42 height 5
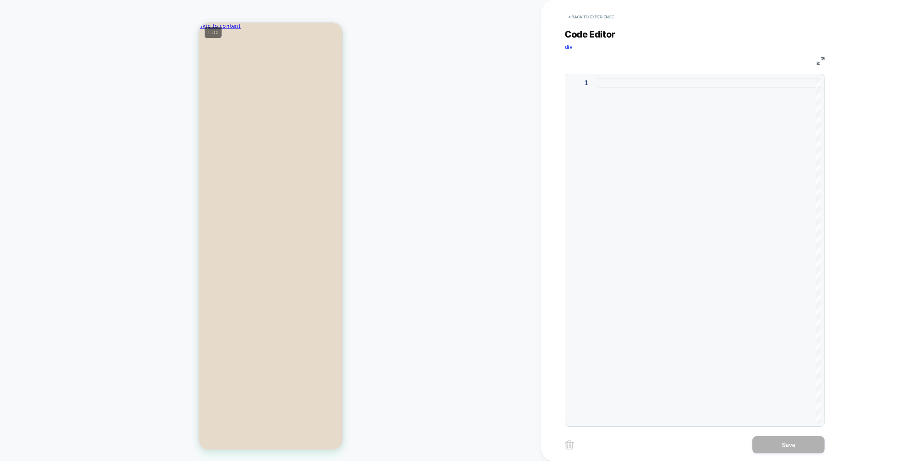
click at [711, 190] on div at bounding box center [708, 250] width 223 height 345
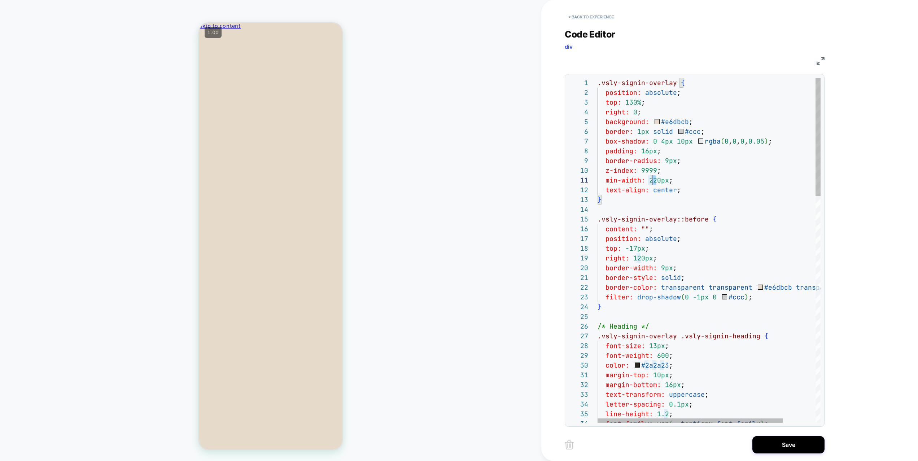
scroll to position [0, 54]
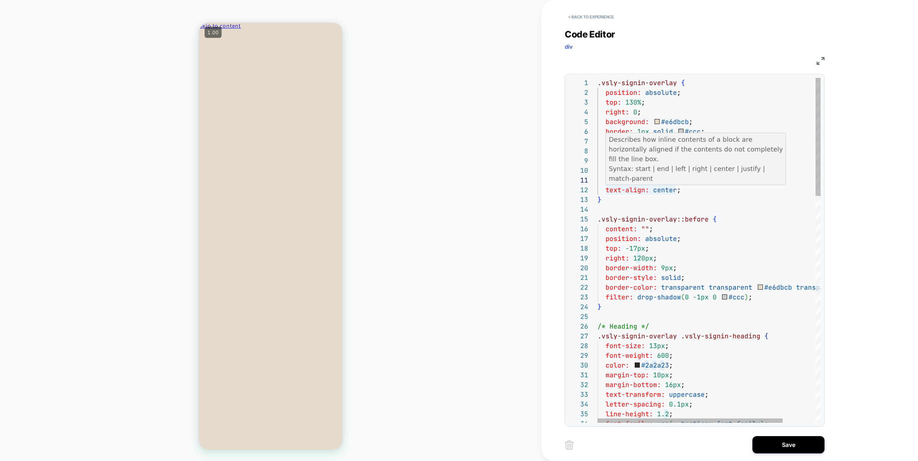
scroll to position [0, 58]
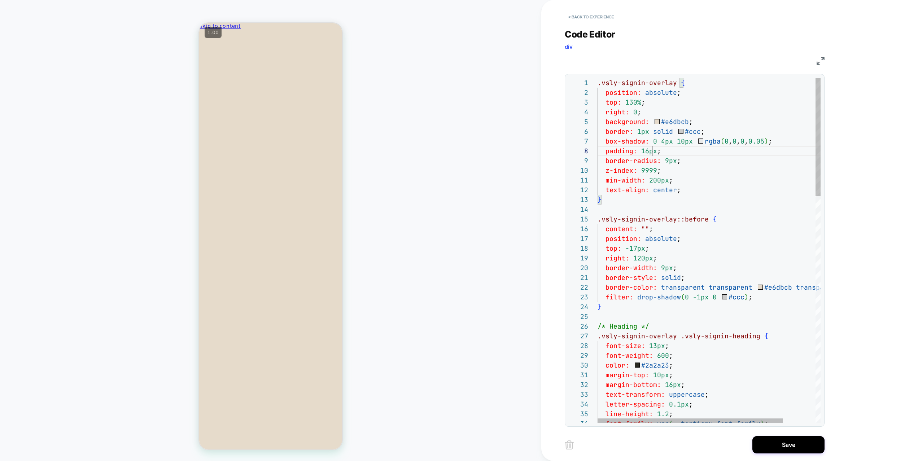
drag, startPoint x: 652, startPoint y: 178, endPoint x: 656, endPoint y: 179, distance: 4.7
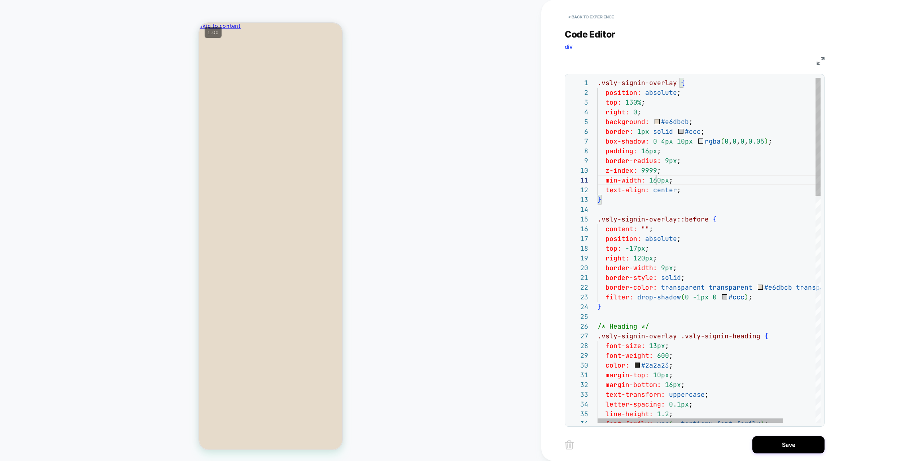
drag, startPoint x: 658, startPoint y: 91, endPoint x: 659, endPoint y: 95, distance: 4.7
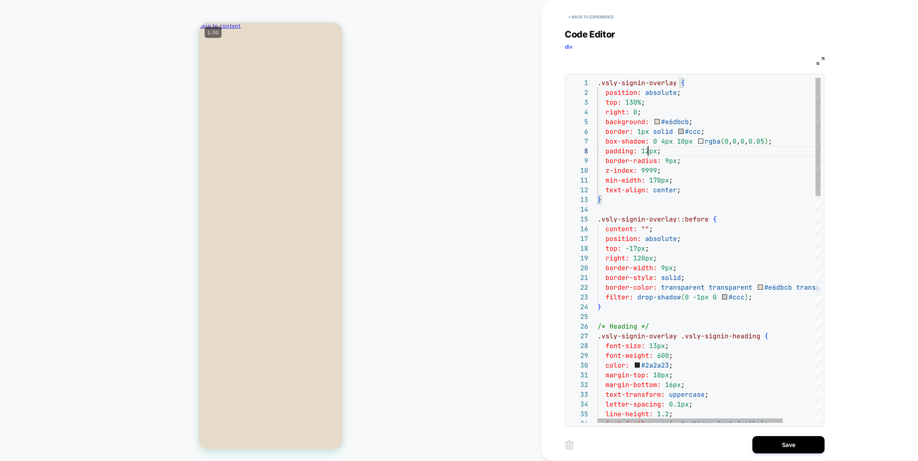
scroll to position [58, 66]
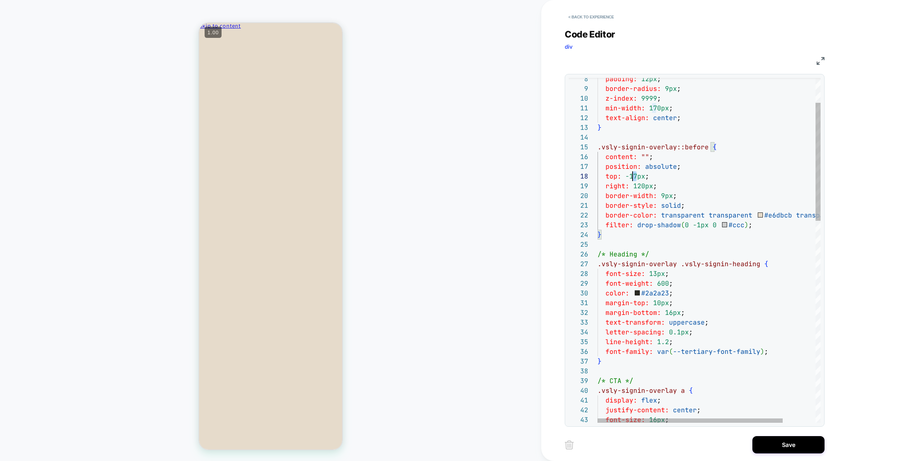
drag, startPoint x: 634, startPoint y: 187, endPoint x: 641, endPoint y: 188, distance: 6.7
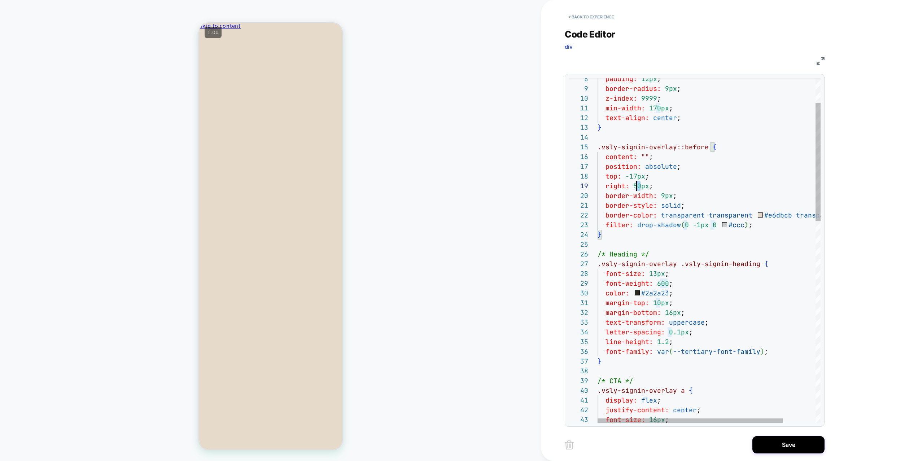
scroll to position [78, 43]
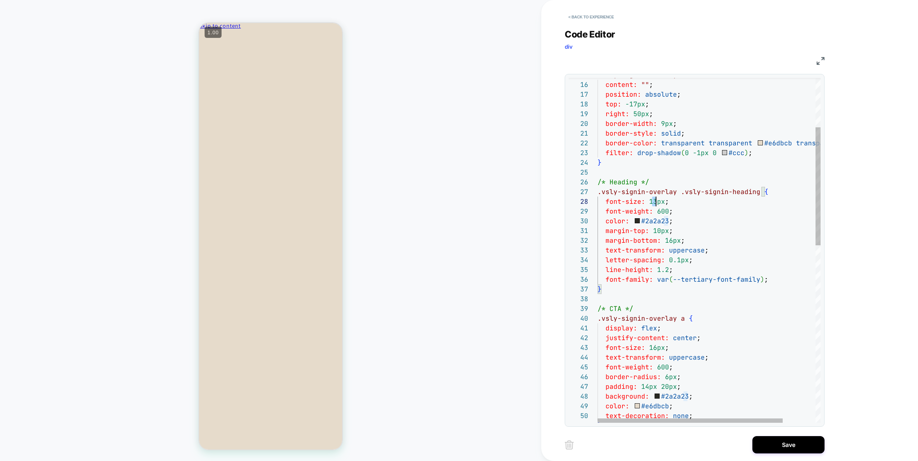
click at [655, 204] on div "line-height: 1.2 ; font-family: var ( --tertiary-font-family ) ; text-transform…" at bounding box center [728, 437] width 262 height 1007
click at [693, 196] on div "line-height: 1.2 ; font-family: var ( --tertiary-font-family ) ; text-transform…" at bounding box center [728, 437] width 262 height 1007
click at [657, 204] on div "line-height: 1.2 ; font-family: var ( --tertiary-font-family ) ; text-transform…" at bounding box center [728, 437] width 262 height 1007
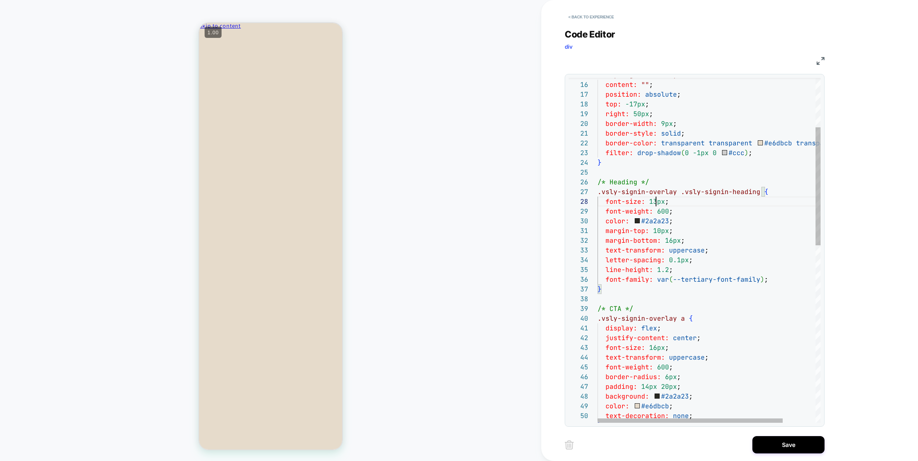
scroll to position [78, 74]
click at [707, 206] on div "line-height: 1.2 ; font-family: var ( --tertiary-font-family ) ; text-transform…" at bounding box center [728, 437] width 262 height 1007
drag, startPoint x: 660, startPoint y: 230, endPoint x: 652, endPoint y: 231, distance: 8.0
click at [652, 231] on div "line-height: 1.2 ; font-family: var ( --tertiary-font-family ) ; text-transform…" at bounding box center [728, 437] width 262 height 1007
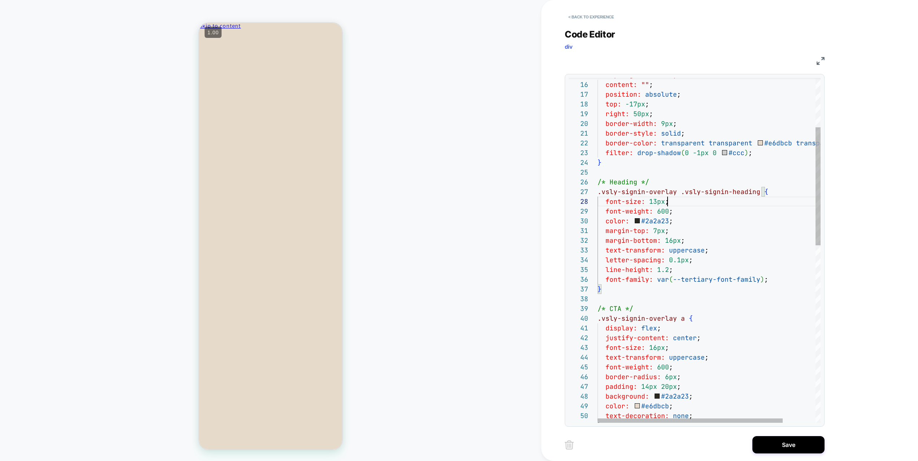
click at [735, 206] on div "line-height: 1.2 ; font-family: var ( --tertiary-font-family ) ; text-transform…" at bounding box center [728, 437] width 262 height 1007
click at [655, 233] on div "line-height: 1.2 ; font-family: var ( --tertiary-font-family ) ; text-transform…" at bounding box center [728, 437] width 262 height 1007
click at [725, 196] on div "line-height: 1.2 ; font-family: var ( --tertiary-font-family ) ; text-transform…" at bounding box center [728, 437] width 262 height 1007
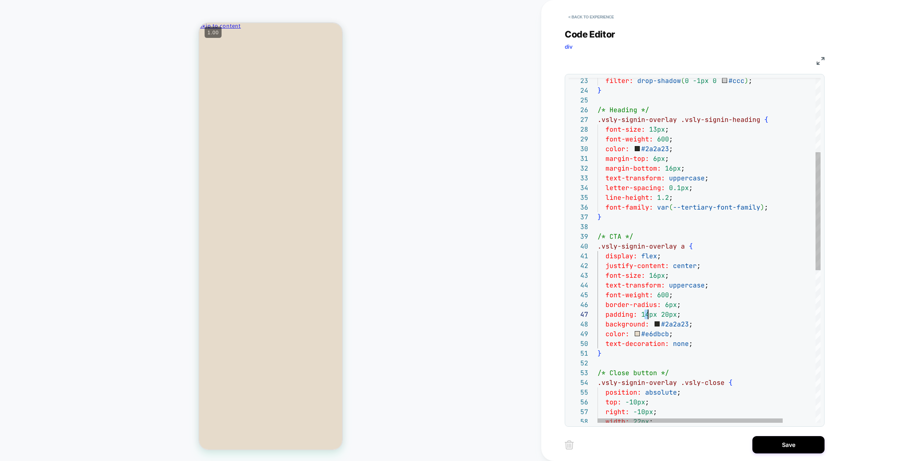
drag, startPoint x: 646, startPoint y: 315, endPoint x: 657, endPoint y: 309, distance: 12.3
click at [648, 315] on div "line-height: 1.2 ; font-family: var ( --tertiary-font-family ) ; text-transform…" at bounding box center [728, 364] width 262 height 1007
click at [679, 297] on div "line-height: 1.2 ; font-family: var ( --tertiary-font-family ) ; text-transform…" at bounding box center [728, 364] width 262 height 1007
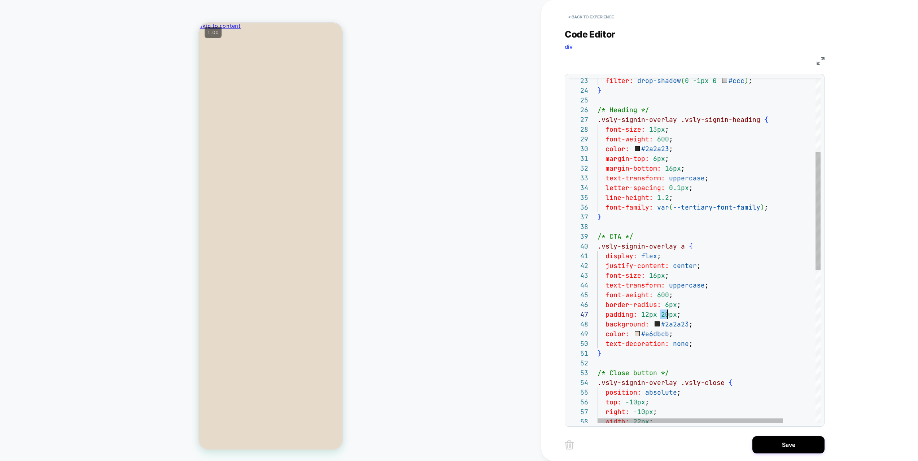
drag, startPoint x: 661, startPoint y: 314, endPoint x: 666, endPoint y: 315, distance: 4.8
click at [666, 315] on div "line-height: 1.2 ; font-family: var ( --tertiary-font-family ) ; text-transform…" at bounding box center [728, 364] width 262 height 1007
click at [645, 312] on div "line-height: 1.2 ; font-family: var ( --tertiary-font-family ) ; text-transform…" at bounding box center [728, 364] width 262 height 1007
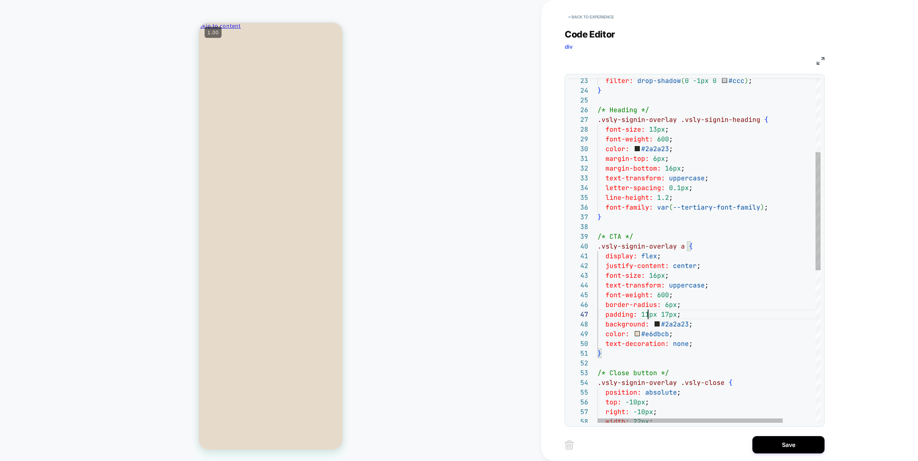
click at [684, 299] on div "line-height: 1.2 ; font-family: var ( --tertiary-font-family ) ; text-transform…" at bounding box center [728, 364] width 262 height 1007
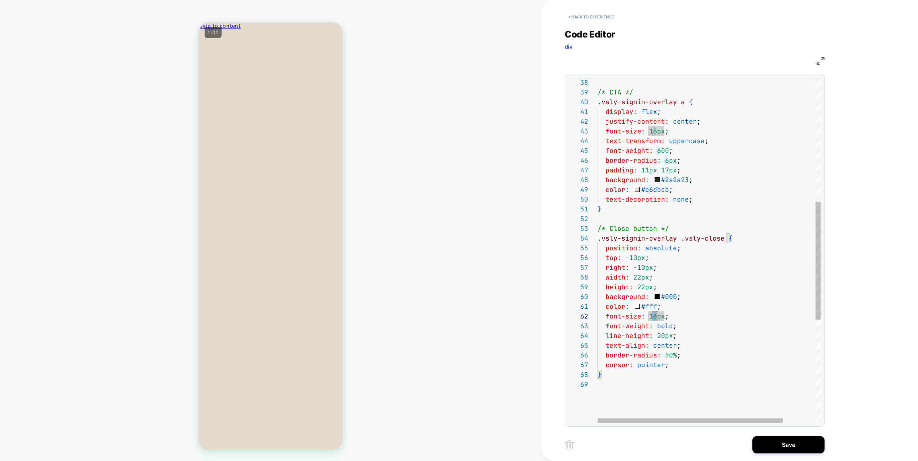
click at [656, 318] on div "/* CTA */ .vsly-signin-overlay a { display: flex ; justify-content: center ; fo…" at bounding box center [728, 220] width 262 height 1007
click at [733, 300] on div "/* CTA */ .vsly-signin-overlay a { display: flex ; justify-content: center ; fo…" at bounding box center [728, 220] width 262 height 1007
click at [669, 320] on div "/* CTA */ .vsly-signin-overlay a { display: flex ; justify-content: center ; fo…" at bounding box center [728, 220] width 262 height 1007
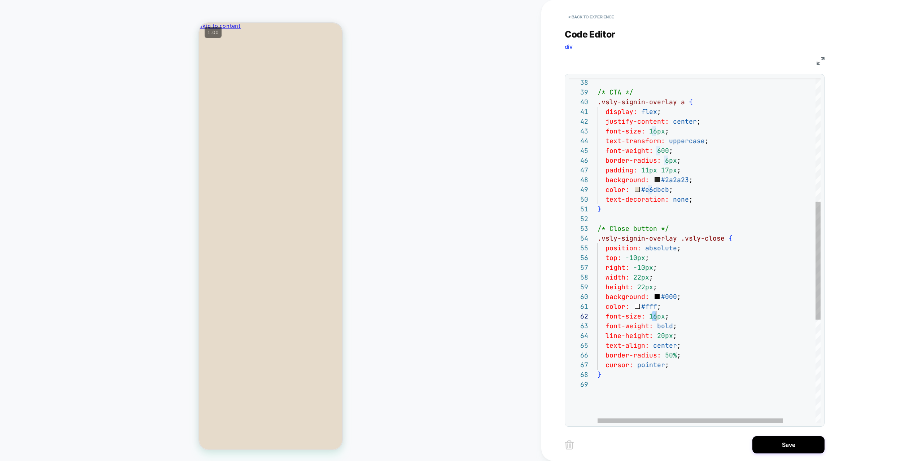
drag, startPoint x: 651, startPoint y: 316, endPoint x: 655, endPoint y: 317, distance: 4.5
click at [655, 317] on div "/* CTA */ .vsly-signin-overlay a { display: flex ; justify-content: center ; fo…" at bounding box center [728, 220] width 262 height 1007
click at [681, 321] on div "/* CTA */ .vsly-signin-overlay a { display: flex ; justify-content: center ; fo…" at bounding box center [728, 220] width 262 height 1007
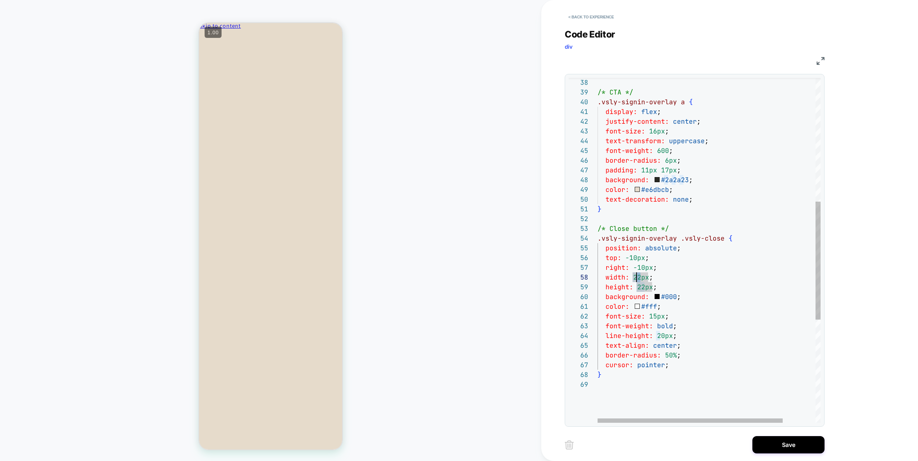
click at [637, 277] on div "/* CTA */ .vsly-signin-overlay a { display: flex ; justify-content: center ; fo…" at bounding box center [728, 220] width 262 height 1007
click at [652, 292] on div "/* CTA */ .vsly-signin-overlay a { display: flex ; justify-content: center ; fo…" at bounding box center [728, 220] width 262 height 1007
drag, startPoint x: 636, startPoint y: 279, endPoint x: 640, endPoint y: 280, distance: 4.4
click at [640, 280] on div "/* CTA */ .vsly-signin-overlay a { display: flex ; justify-content: center ; fo…" at bounding box center [728, 220] width 262 height 1007
drag, startPoint x: 645, startPoint y: 286, endPoint x: 640, endPoint y: 287, distance: 5.1
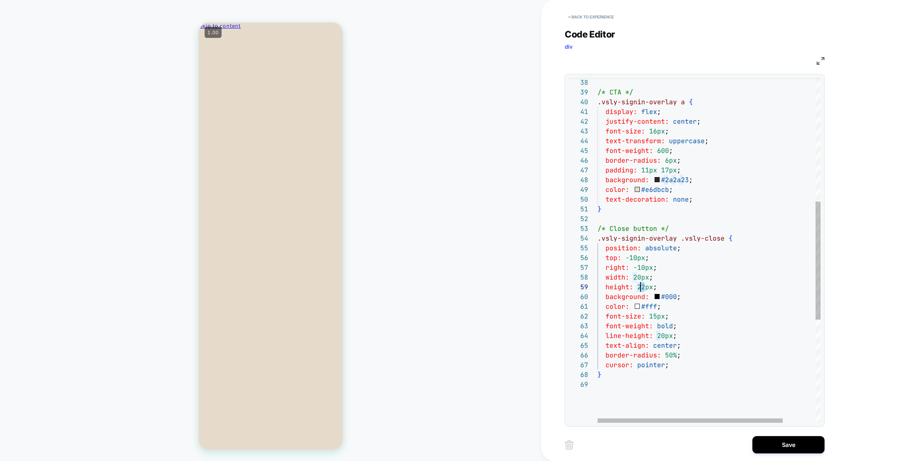
click at [640, 287] on div "/* CTA */ .vsly-signin-overlay a { display: flex ; justify-content: center ; fo…" at bounding box center [728, 220] width 262 height 1007
type textarea "**********"
click at [689, 275] on div "/* CTA */ .vsly-signin-overlay a { display: flex ; justify-content: center ; fo…" at bounding box center [728, 220] width 262 height 1007
drag, startPoint x: 638, startPoint y: 286, endPoint x: 643, endPoint y: 286, distance: 5.1
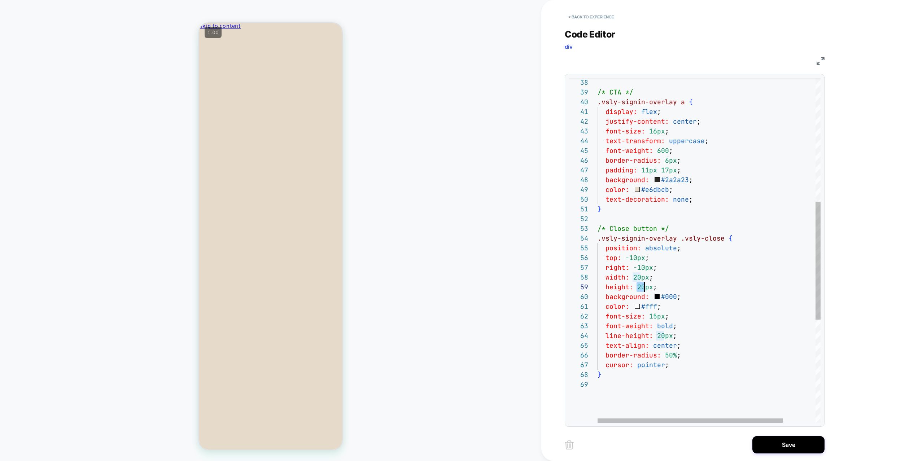
click at [643, 286] on div "/* CTA */ .vsly-signin-overlay a { display: flex ; justify-content: center ; fo…" at bounding box center [728, 220] width 262 height 1007
drag, startPoint x: 632, startPoint y: 277, endPoint x: 639, endPoint y: 277, distance: 7.2
click at [639, 277] on div "/* CTA */ .vsly-signin-overlay a { display: flex ; justify-content: center ; fo…" at bounding box center [728, 220] width 262 height 1007
type textarea "**"
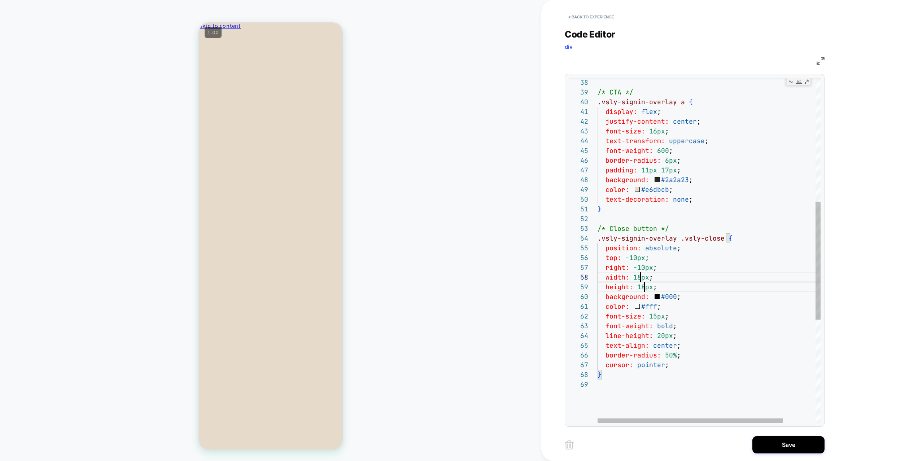
click at [722, 284] on div "/* CTA */ .vsly-signin-overlay a { display: flex ; justify-content: center ; fo…" at bounding box center [728, 220] width 262 height 1007
drag, startPoint x: 639, startPoint y: 267, endPoint x: 644, endPoint y: 267, distance: 4.7
click at [644, 267] on div "/* CTA */ .vsly-signin-overlay a { display: flex ; justify-content: center ; fo…" at bounding box center [728, 220] width 262 height 1007
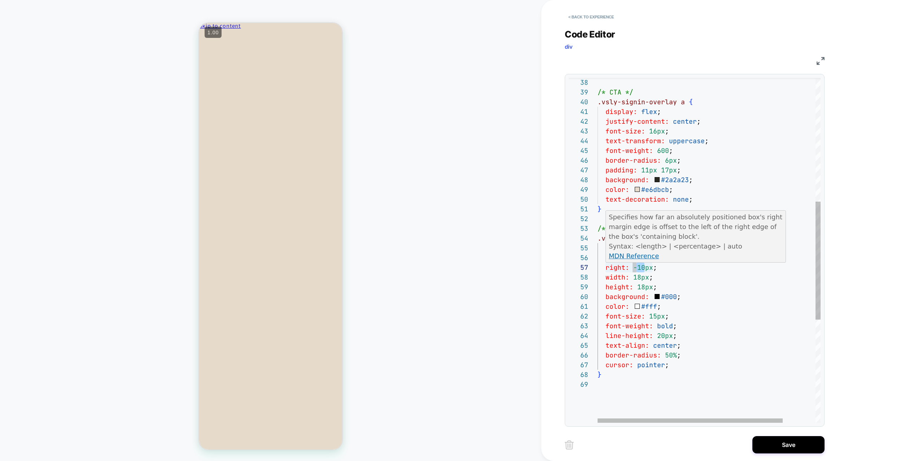
scroll to position [58, 43]
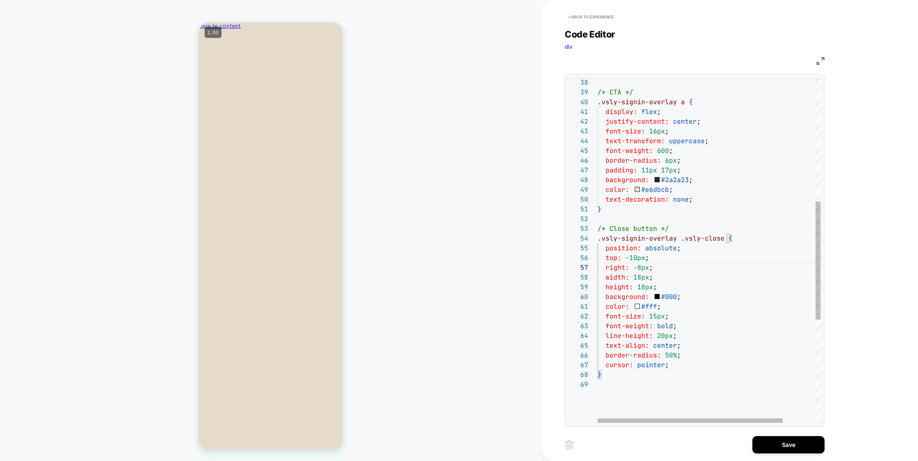
click at [659, 279] on div "/* CTA */ .vsly-signin-overlay a { display: flex ; justify-content: center ; fo…" at bounding box center [728, 220] width 262 height 1007
drag, startPoint x: 629, startPoint y: 259, endPoint x: 635, endPoint y: 260, distance: 6.0
click at [635, 260] on div "/* CTA */ .vsly-signin-overlay a { display: flex ; justify-content: center ; fo…" at bounding box center [728, 220] width 262 height 1007
click at [666, 259] on div "/* CTA */ .vsly-signin-overlay a { display: flex ; justify-content: center ; fo…" at bounding box center [728, 220] width 262 height 1007
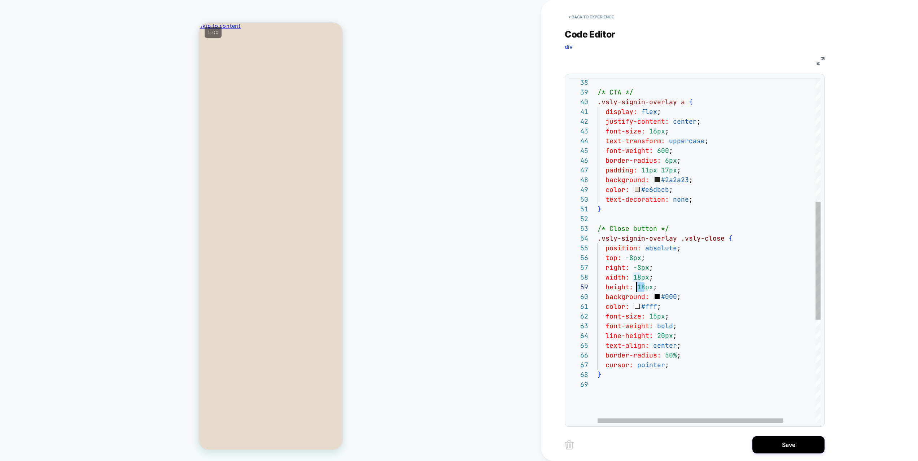
drag, startPoint x: 644, startPoint y: 288, endPoint x: 637, endPoint y: 288, distance: 7.2
click at [637, 288] on div "/* CTA */ .vsly-signin-overlay a { display: flex ; justify-content: center ; fo…" at bounding box center [728, 220] width 262 height 1007
click at [657, 263] on div "/* CTA */ .vsly-signin-overlay a { display: flex ; justify-content: center ; fo…" at bounding box center [728, 220] width 262 height 1007
drag, startPoint x: 646, startPoint y: 287, endPoint x: 639, endPoint y: 287, distance: 7.2
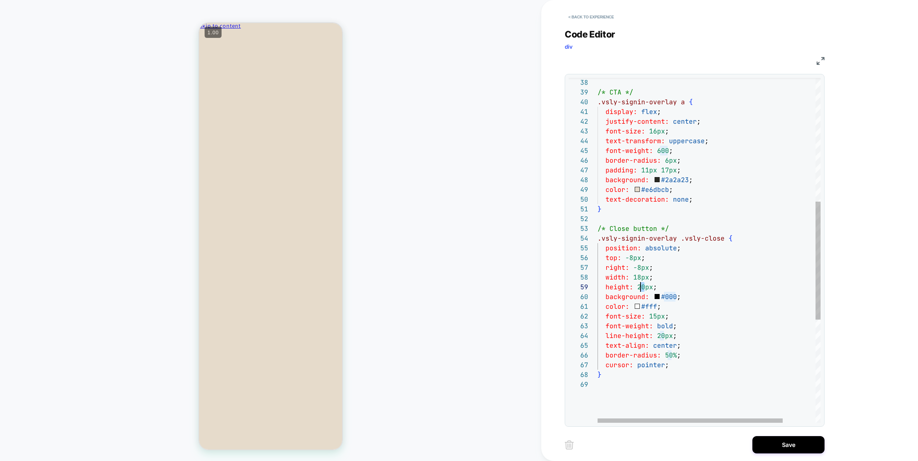
click at [639, 287] on div "/* CTA */ .vsly-signin-overlay a { display: flex ; justify-content: center ; fo…" at bounding box center [728, 220] width 262 height 1007
drag, startPoint x: 634, startPoint y: 288, endPoint x: 643, endPoint y: 289, distance: 9.1
click at [643, 289] on div "/* CTA */ .vsly-signin-overlay a { display: flex ; justify-content: center ; fo…" at bounding box center [728, 220] width 262 height 1007
click at [635, 288] on div "/* CTA */ .vsly-signin-overlay a { display: flex ; justify-content: center ; fo…" at bounding box center [728, 220] width 262 height 1007
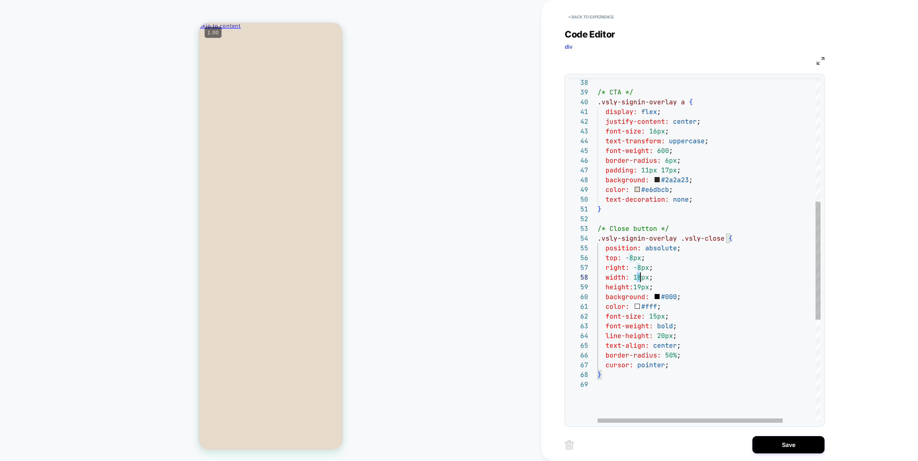
scroll to position [68, 43]
click at [640, 279] on div "/* CTA */ .vsly-signin-overlay a { display: flex ; justify-content: center ; fo…" at bounding box center [728, 220] width 262 height 1007
click at [652, 319] on div "/* CTA */ .vsly-signin-overlay a { display: flex ; justify-content: center ; fo…" at bounding box center [728, 220] width 262 height 1007
click at [683, 306] on div "/* CTA */ .vsly-signin-overlay a { display: flex ; justify-content: center ; fo…" at bounding box center [728, 220] width 262 height 1007
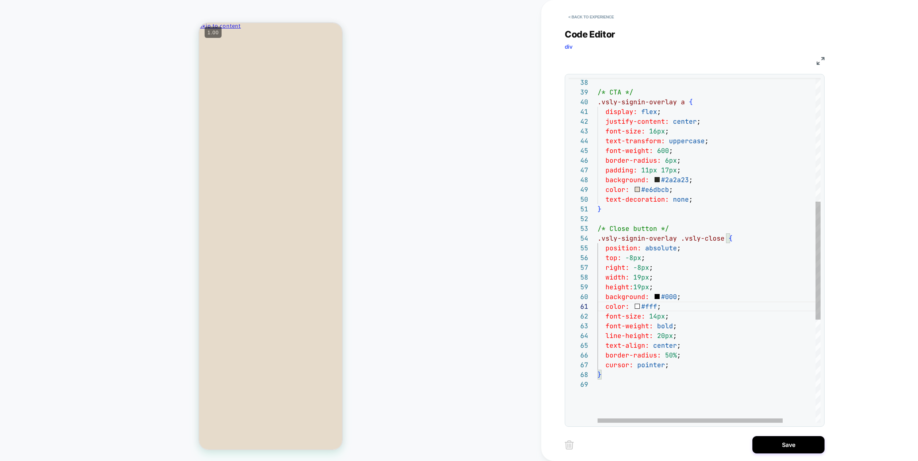
scroll to position [10, 54]
click at [628, 258] on div "/* CTA */ .vsly-signin-overlay a { display: flex ; justify-content: center ; fo…" at bounding box center [728, 220] width 262 height 1007
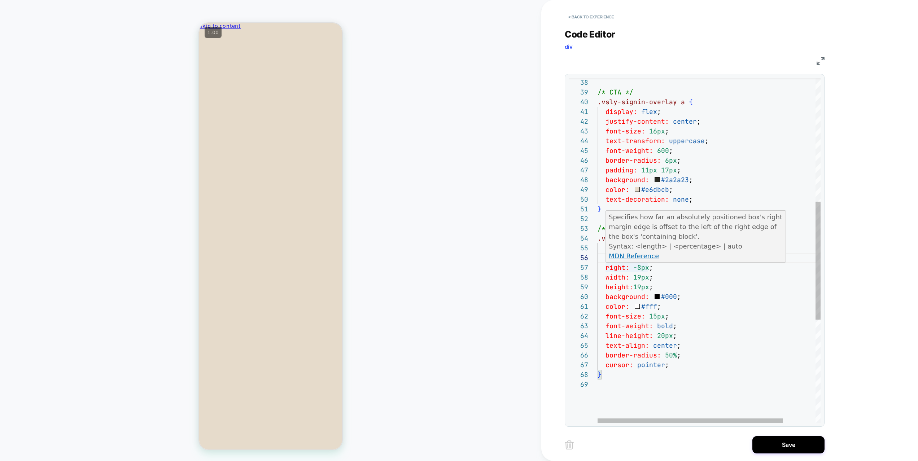
type textarea "**********"
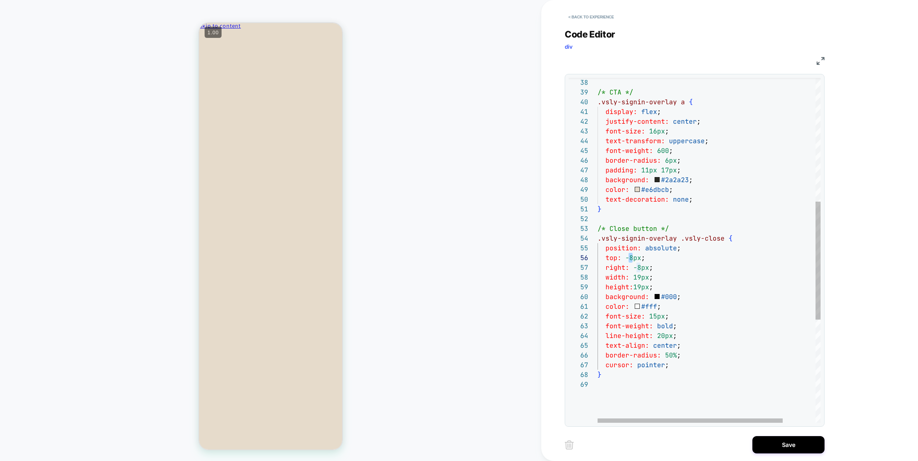
scroll to position [68, 54]
click at [702, 276] on div "/* CTA */ .vsly-signin-overlay a { display: flex ; justify-content: center ; fo…" at bounding box center [728, 220] width 262 height 1007
drag, startPoint x: 632, startPoint y: 276, endPoint x: 640, endPoint y: 277, distance: 8.8
click at [640, 277] on div "/* CTA */ .vsly-signin-overlay a { display: flex ; justify-content: center ; fo…" at bounding box center [728, 220] width 262 height 1007
type textarea "**"
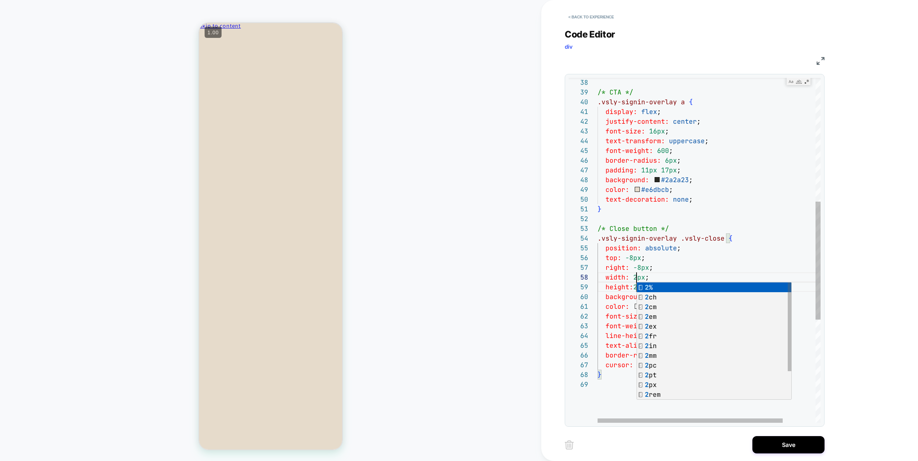
scroll to position [68, 43]
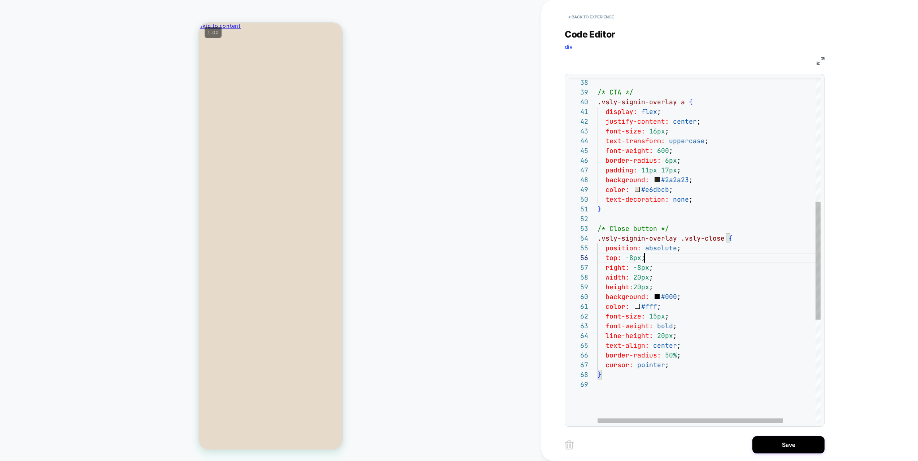
click at [672, 259] on div "/* CTA */ .vsly-signin-overlay a { display: flex ; justify-content: center ; fo…" at bounding box center [728, 220] width 262 height 1007
type textarea "**********"
click at [787, 444] on button "Save" at bounding box center [788, 444] width 72 height 17
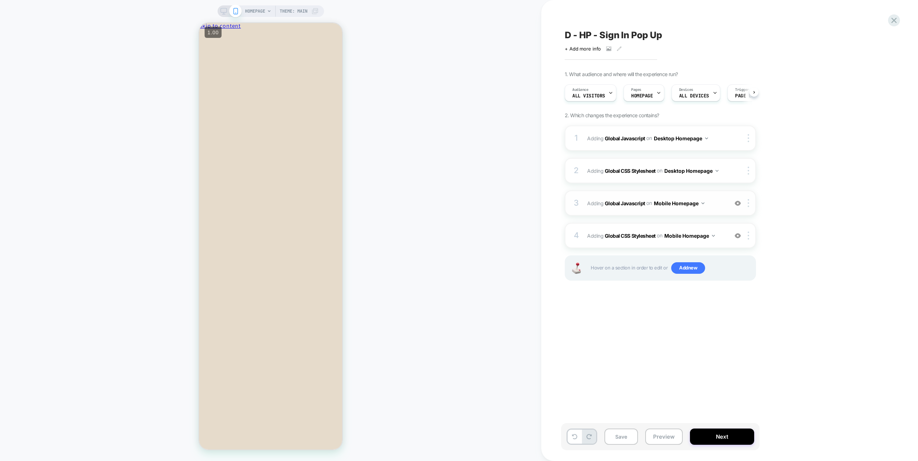
scroll to position [0, 0]
click at [713, 202] on span "Adding Global Javascript on Mobile Homepage" at bounding box center [655, 203] width 137 height 10
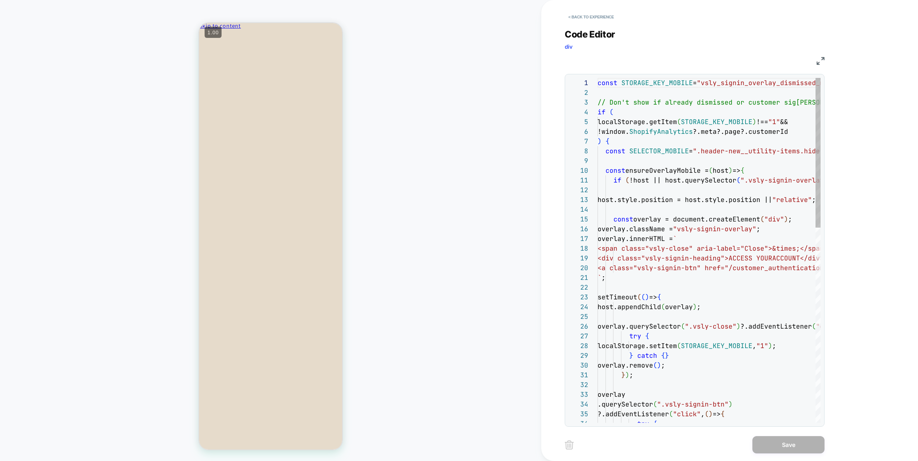
scroll to position [97, 0]
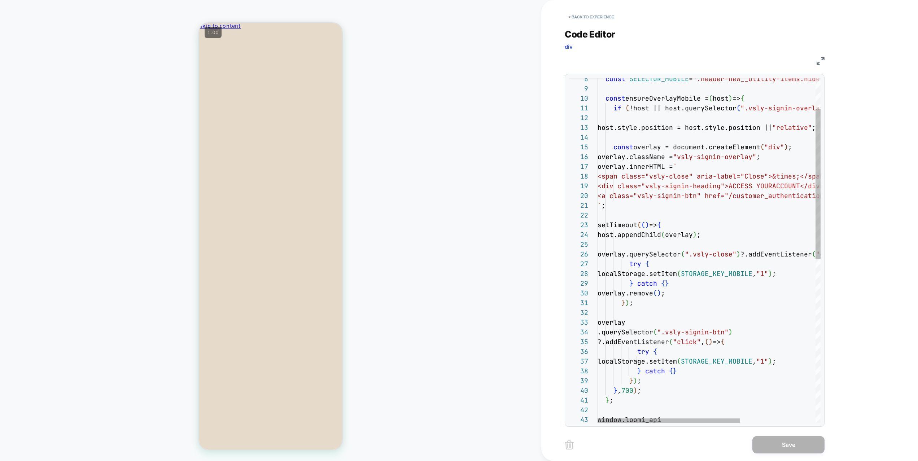
type textarea "**********"
click at [757, 179] on div "setTimeout ( ( ) => { host.appendChild ( overlay ) ; overlay.querySelector ( ".…" at bounding box center [767, 402] width 340 height 793
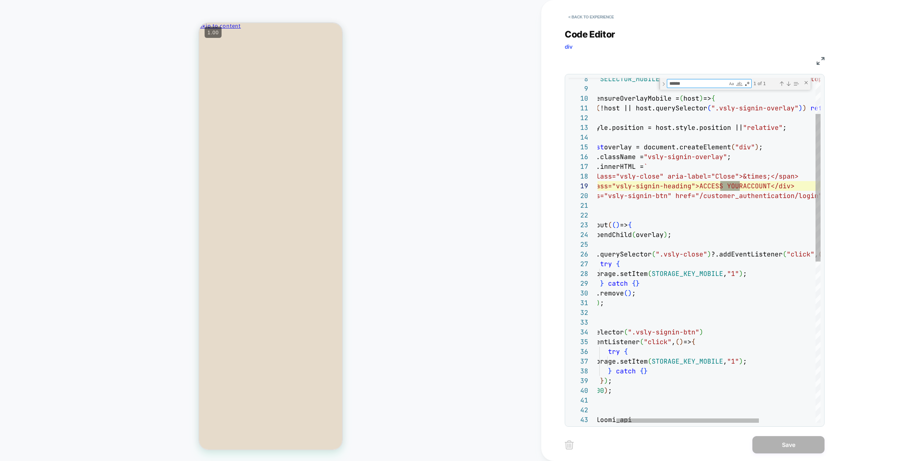
scroll to position [68, 175]
type textarea "******"
click at [822, 229] on div "23 24 25 26 27 28 29 30 31 32 33 34 35 36 37 38 39 40 41 42 43 21 22 19 20 17 1…" at bounding box center [695, 250] width 260 height 353
type textarea "**********"
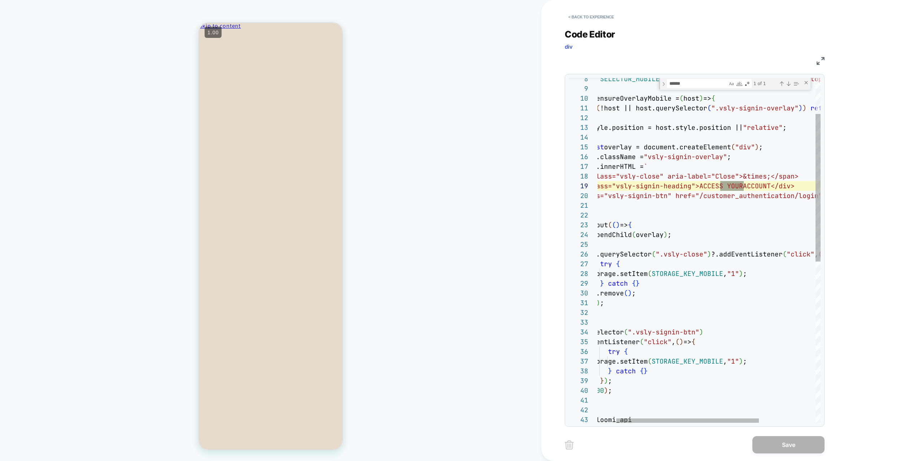
click at [752, 213] on div "setTimeout ( ( ) => { host.appendChild ( overlay ) ; overlay.querySelector ( ".…" at bounding box center [738, 396] width 340 height 805
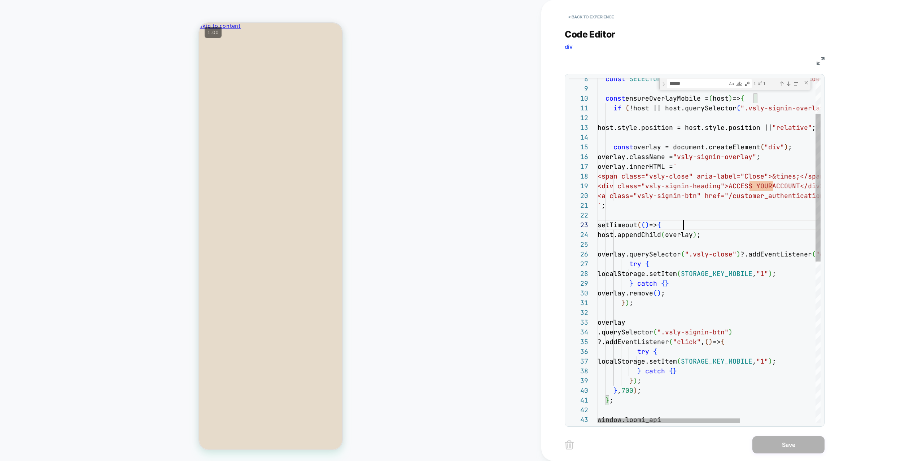
scroll to position [19, 86]
click at [747, 223] on div "setTimeout ( ( ) => { host.appendChild ( overlay ) ; overlay.querySelector ( ".…" at bounding box center [767, 396] width 340 height 805
click at [805, 82] on div "Close (Escape)" at bounding box center [806, 83] width 6 height 6
click at [602, 18] on button "< Back to experience" at bounding box center [591, 17] width 53 height 12
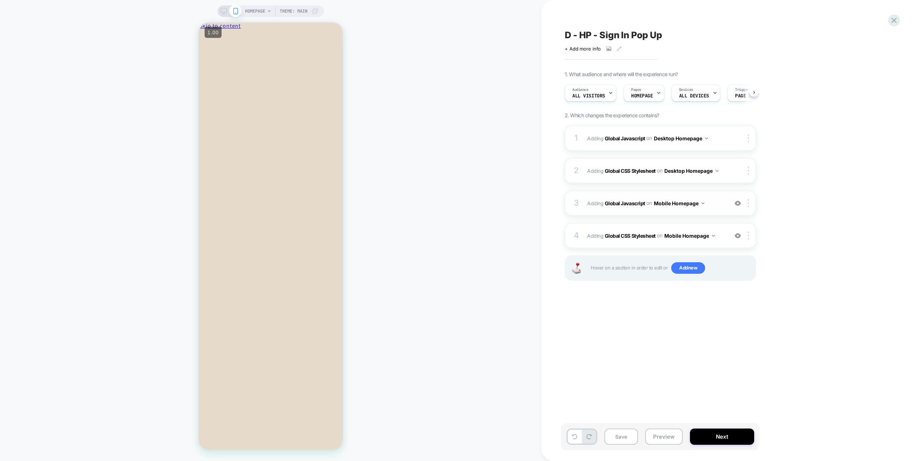
scroll to position [0, 0]
click at [715, 207] on span "Adding Global Javascript on Mobile Homepage" at bounding box center [655, 203] width 137 height 10
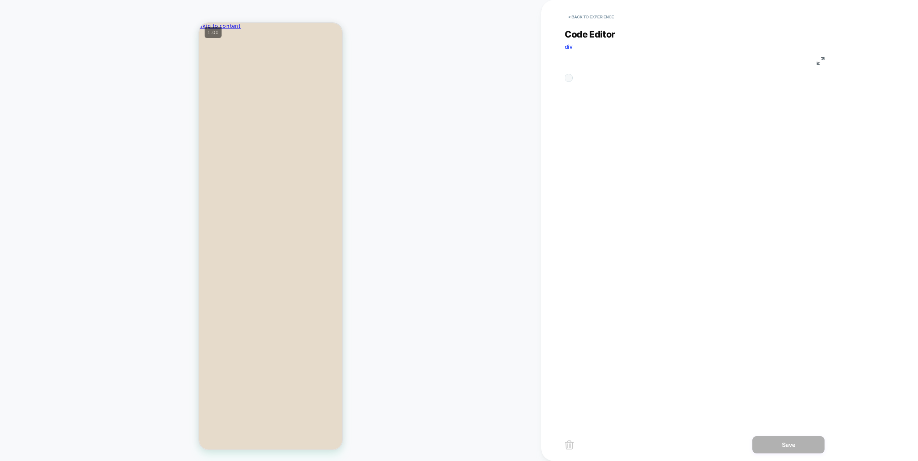
scroll to position [97, 0]
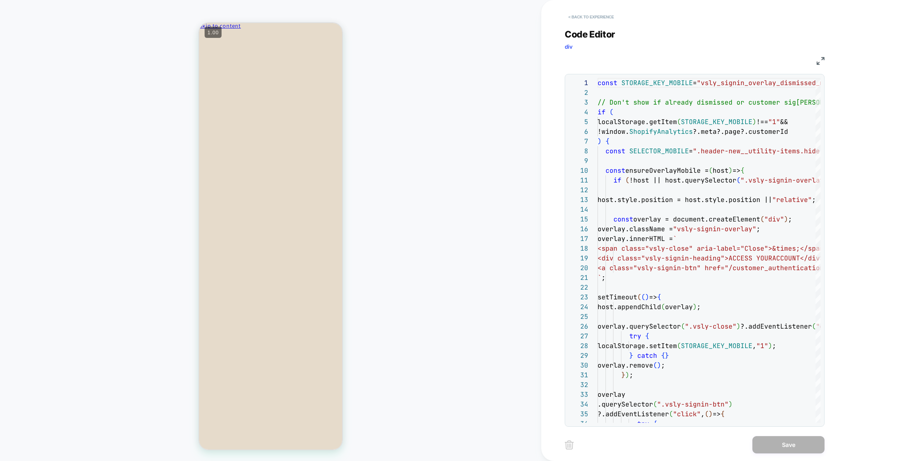
click at [580, 14] on button "< Back to experience" at bounding box center [591, 17] width 53 height 12
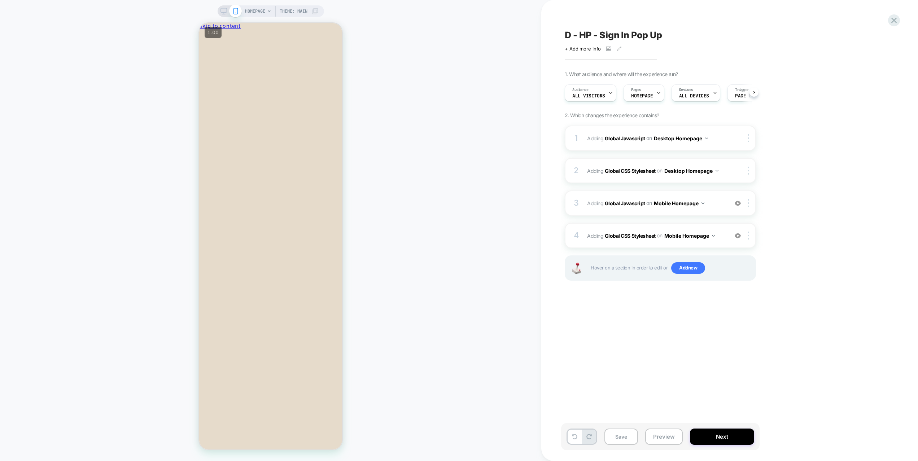
scroll to position [0, 0]
click at [710, 247] on div "4 Adding Global CSS Stylesheet on Mobile Homepage Add Before Add After Copy to …" at bounding box center [660, 235] width 191 height 25
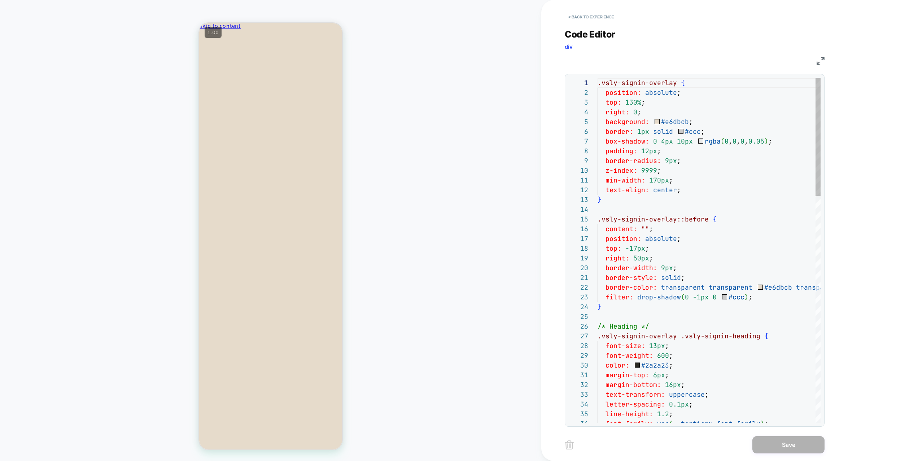
scroll to position [97, 0]
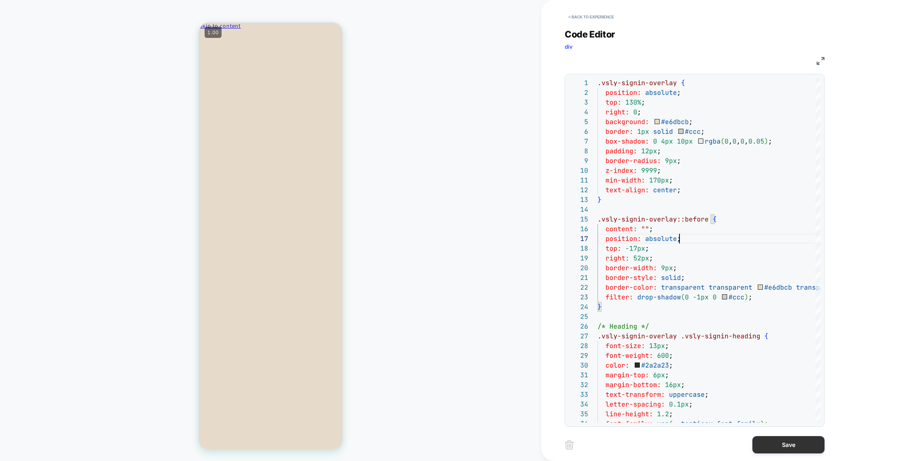
type textarea "**********"
click at [781, 442] on button "Save" at bounding box center [788, 444] width 72 height 17
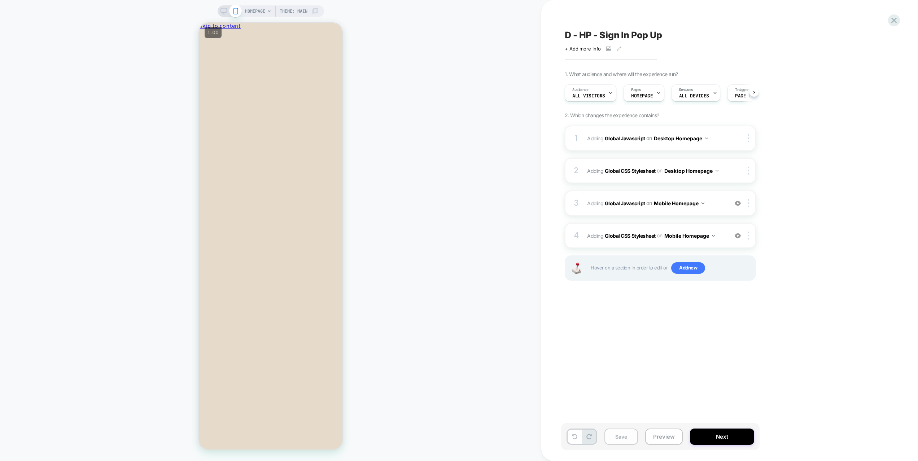
scroll to position [0, 0]
click at [627, 439] on button "Save" at bounding box center [621, 437] width 34 height 16
click at [672, 435] on button "Preview" at bounding box center [664, 437] width 38 height 16
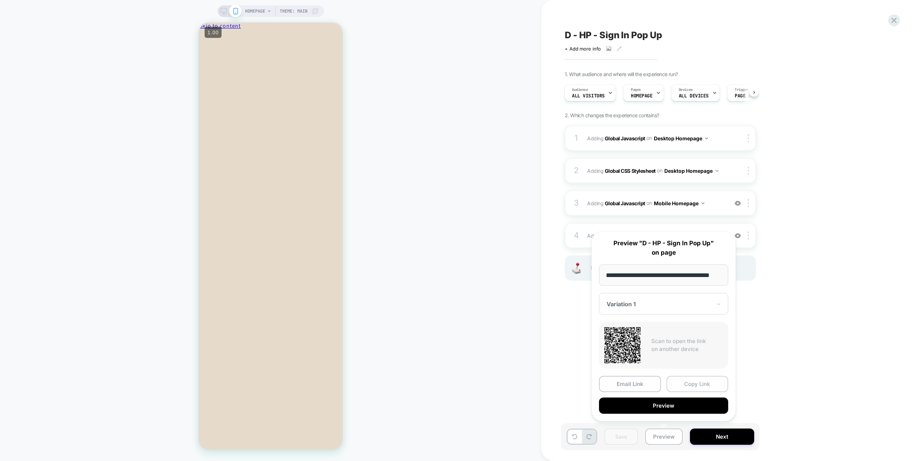
scroll to position [0, 0]
click at [701, 384] on button "Copy Link" at bounding box center [697, 384] width 62 height 16
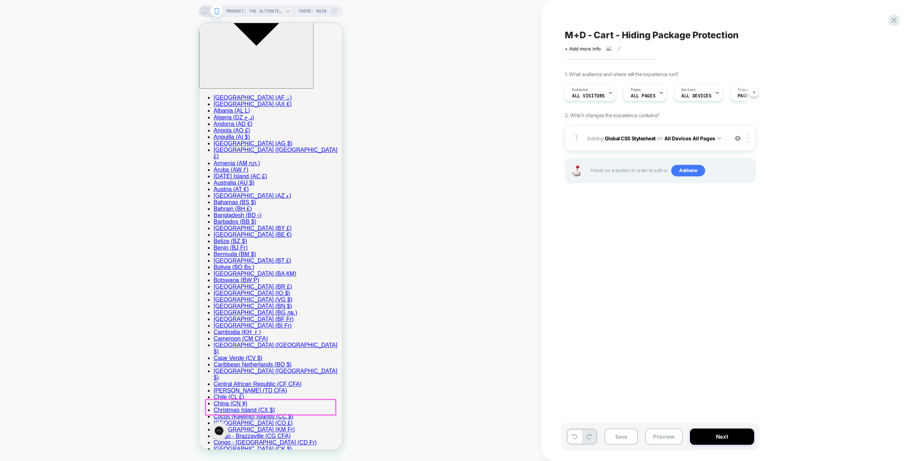
scroll to position [194, 0]
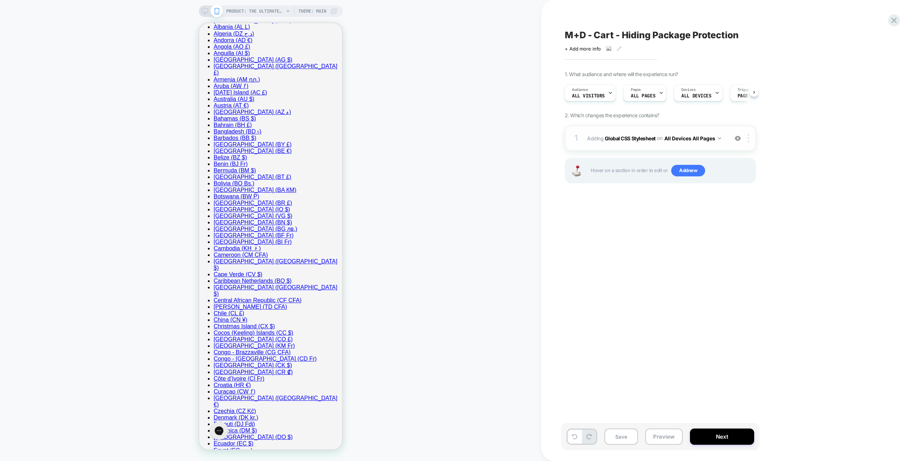
click at [739, 141] on img at bounding box center [738, 138] width 6 height 6
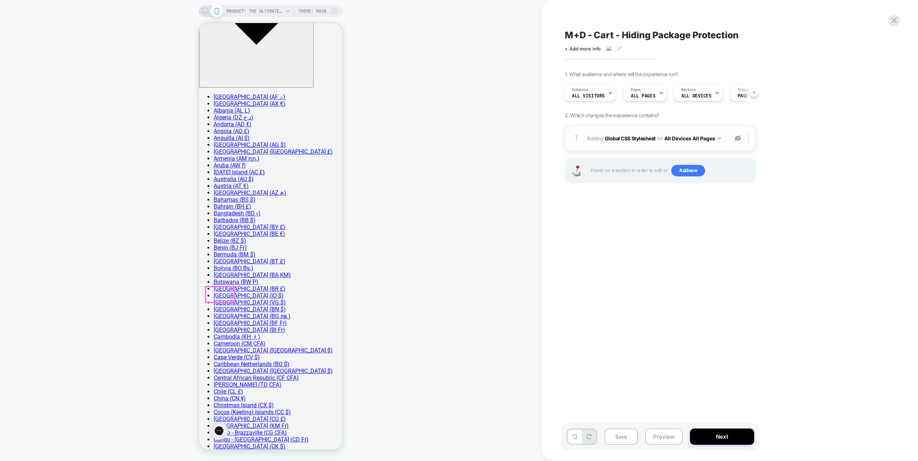
scroll to position [0, 0]
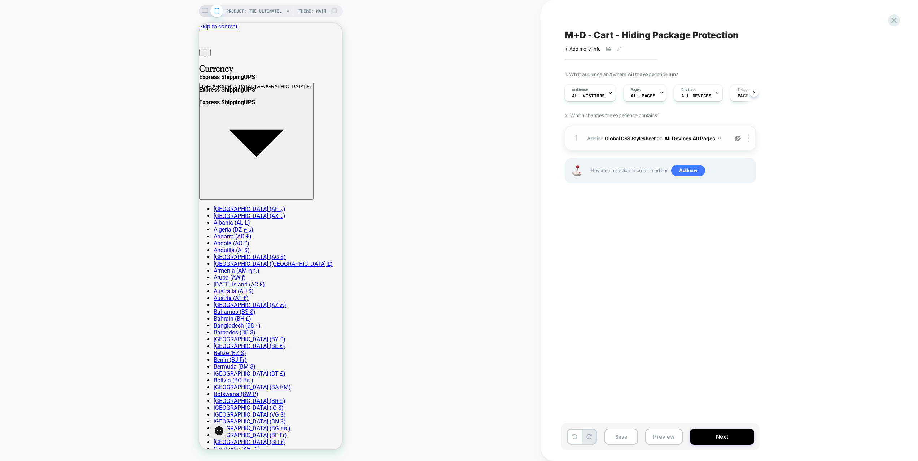
click at [739, 139] on img at bounding box center [738, 138] width 6 height 6
click at [143, 33] on img at bounding box center [71, 23] width 143 height 21
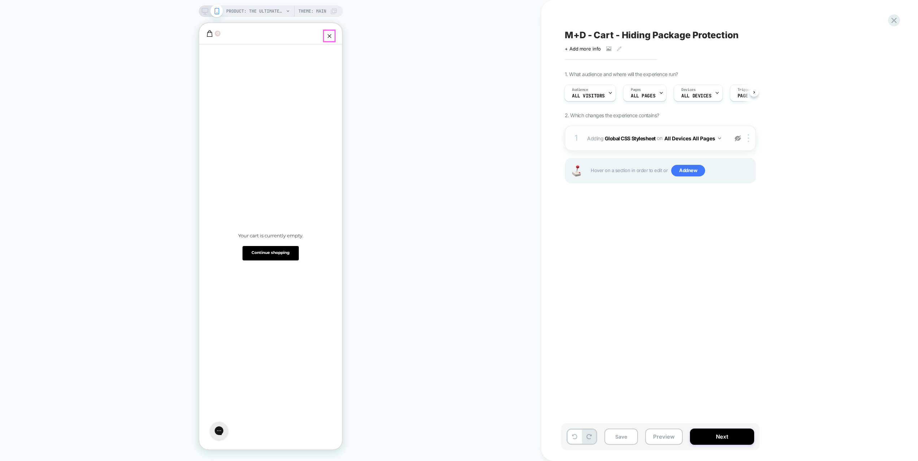
click at [333, 35] on button "Close cart" at bounding box center [329, 36] width 13 height 13
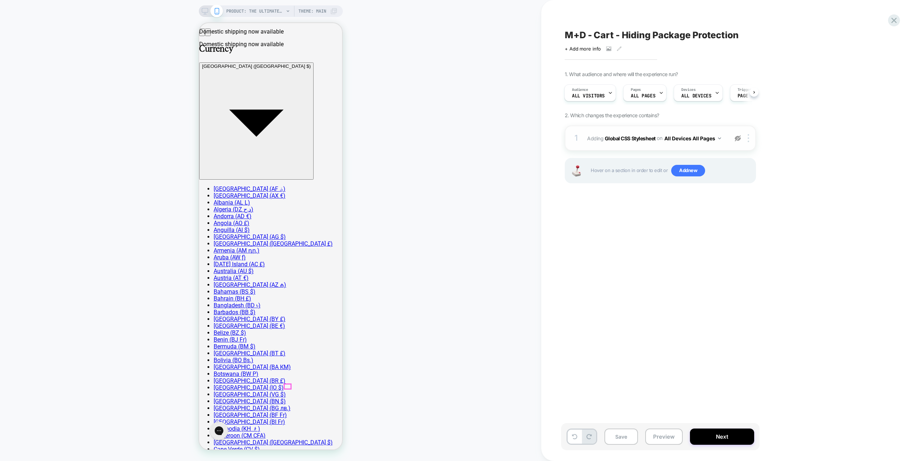
scroll to position [128, 0]
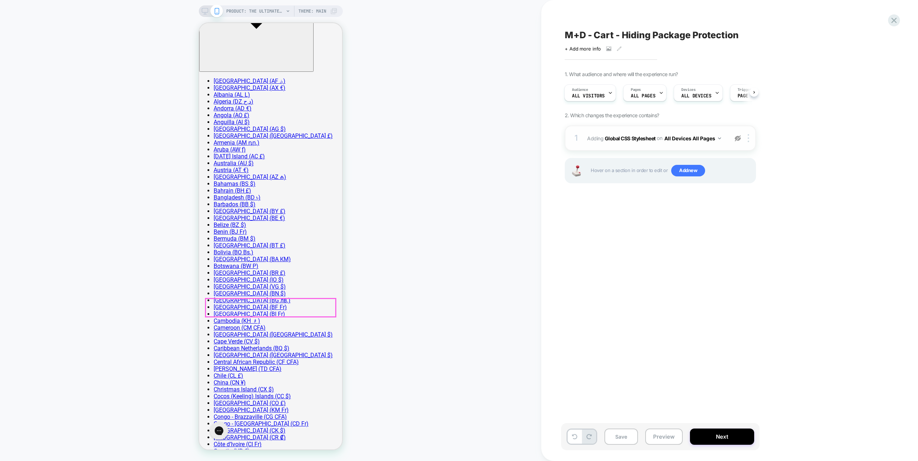
click at [670, 435] on button "Preview" at bounding box center [664, 437] width 38 height 16
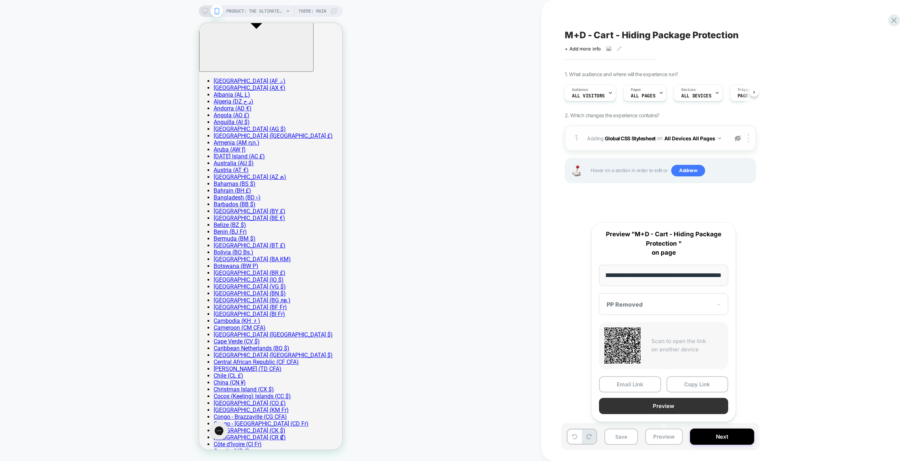
scroll to position [0, 0]
